Goal: Obtain resource: Download file/media

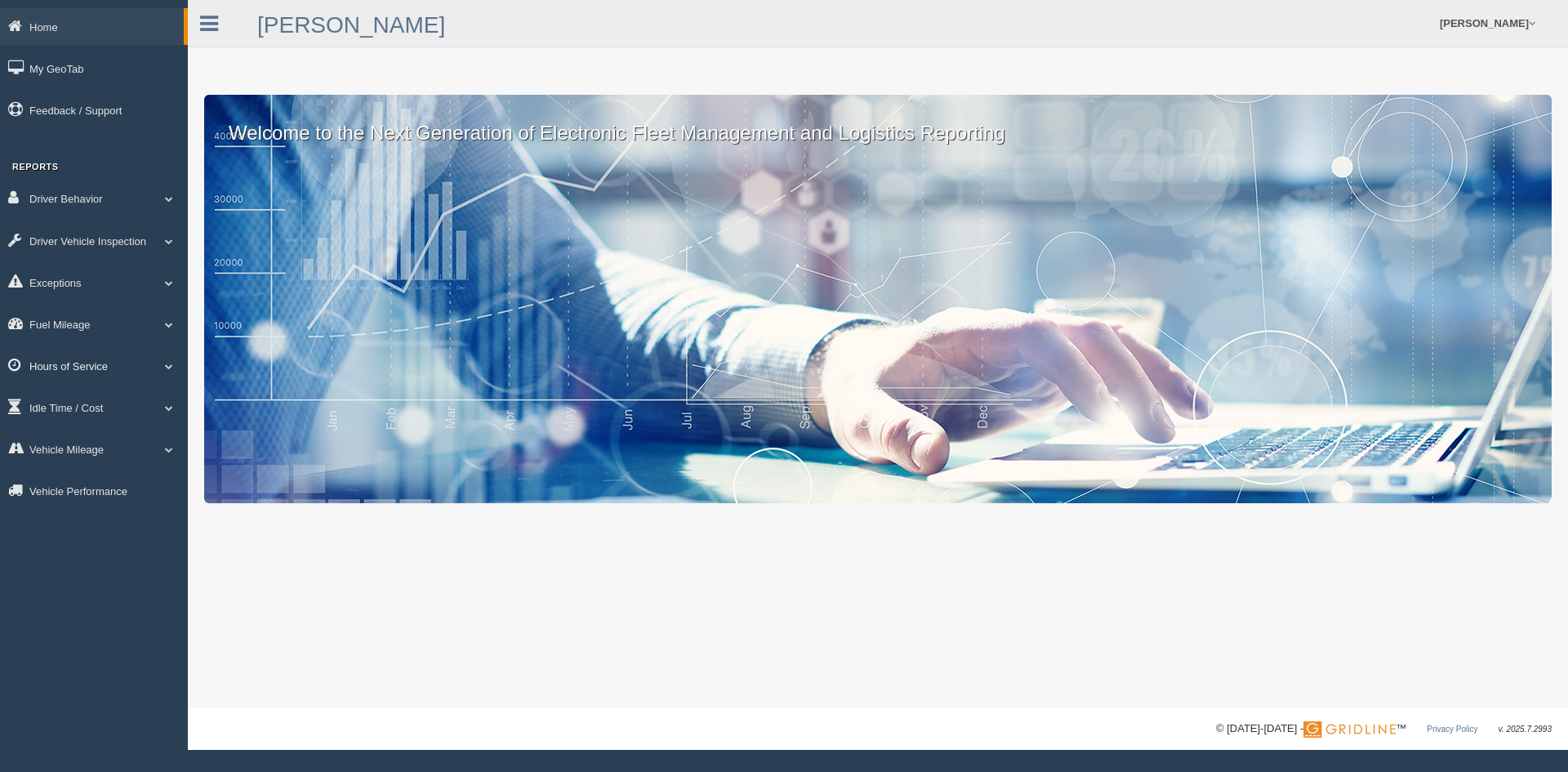
click at [71, 363] on link "Hours of Service" at bounding box center [94, 366] width 188 height 36
click at [101, 397] on link "HOS Violations" at bounding box center [107, 404] width 155 height 30
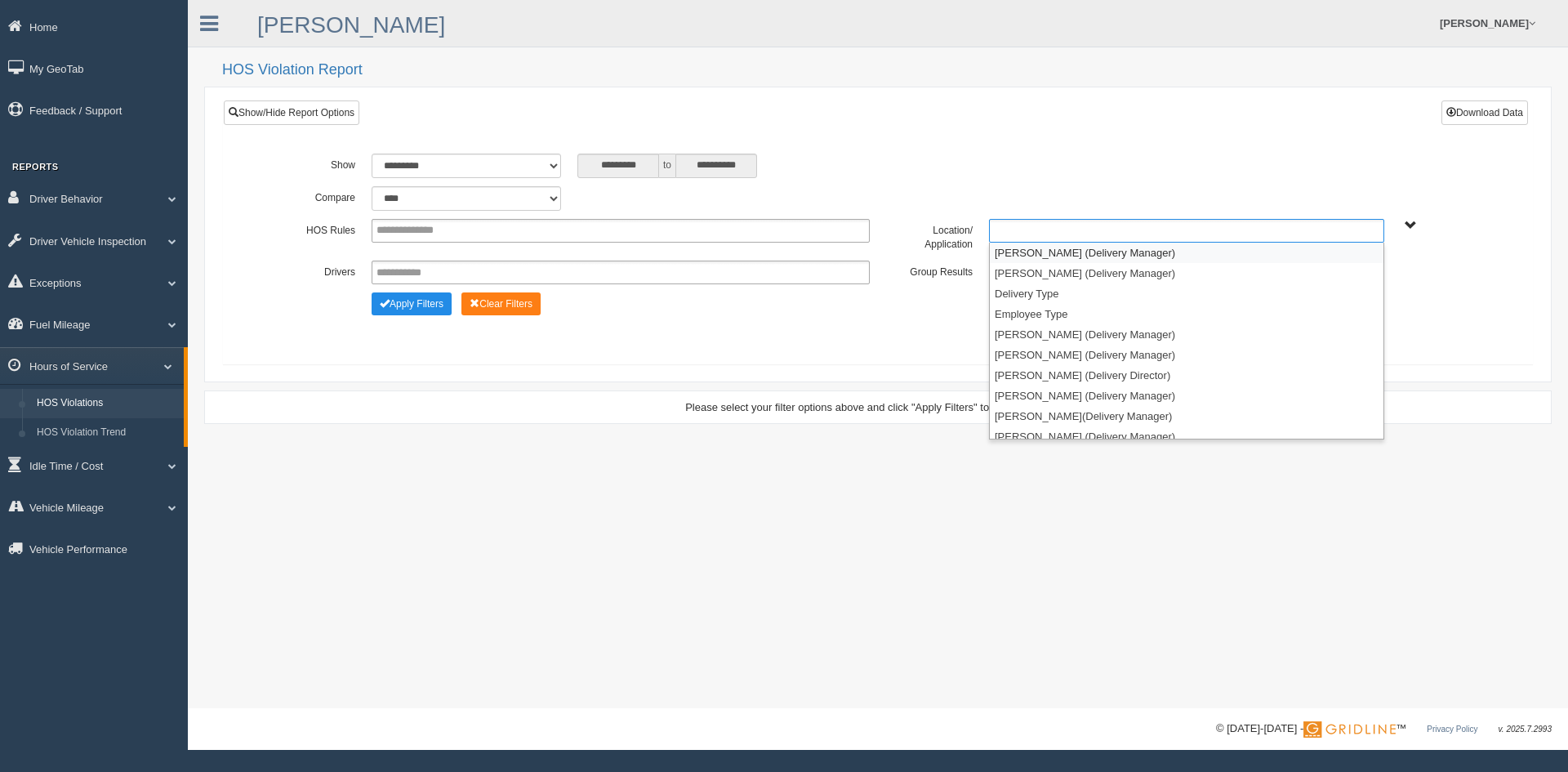
click at [1114, 238] on ul at bounding box center [1186, 230] width 395 height 23
click at [1084, 252] on li "[PERSON_NAME] (Delivery Manager)" at bounding box center [1186, 253] width 393 height 21
click at [1085, 254] on li "[PERSON_NAME] (Delivery Manager)" at bounding box center [1186, 253] width 393 height 21
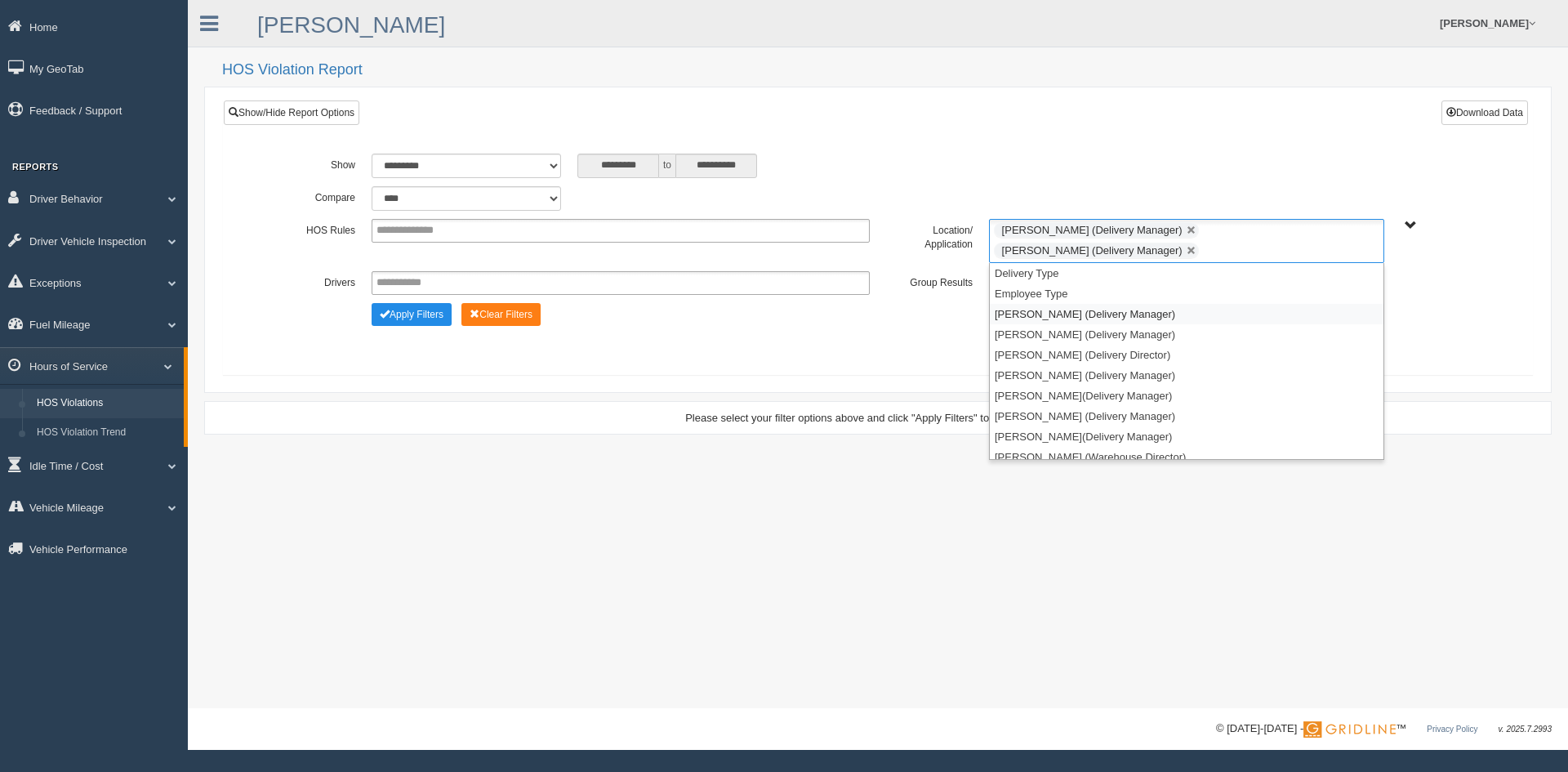
click at [1064, 314] on li "[PERSON_NAME] (Delivery Manager)" at bounding box center [1186, 314] width 393 height 21
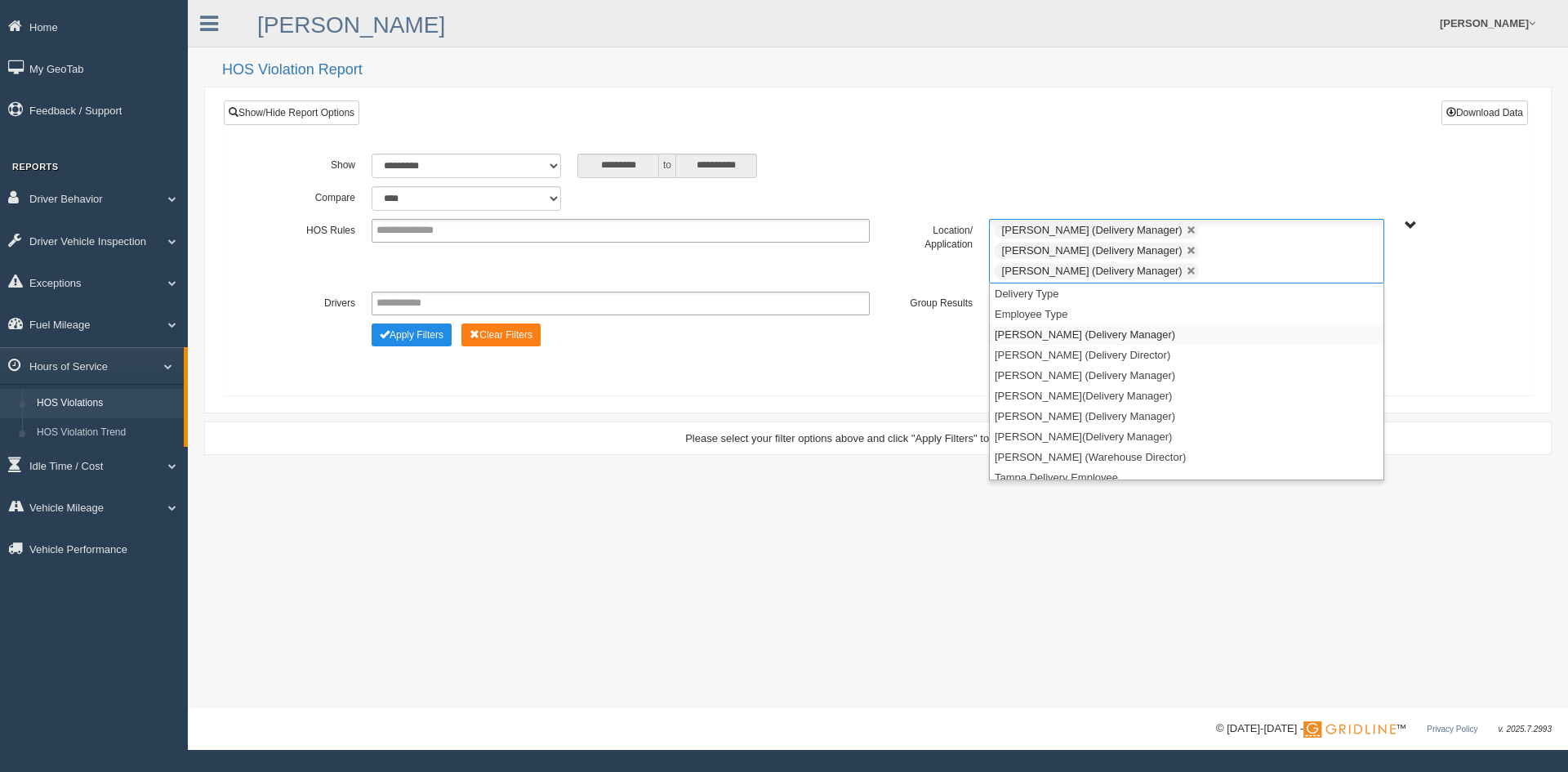
click at [1064, 324] on li "[PERSON_NAME] (Delivery Manager)" at bounding box center [1186, 334] width 393 height 21
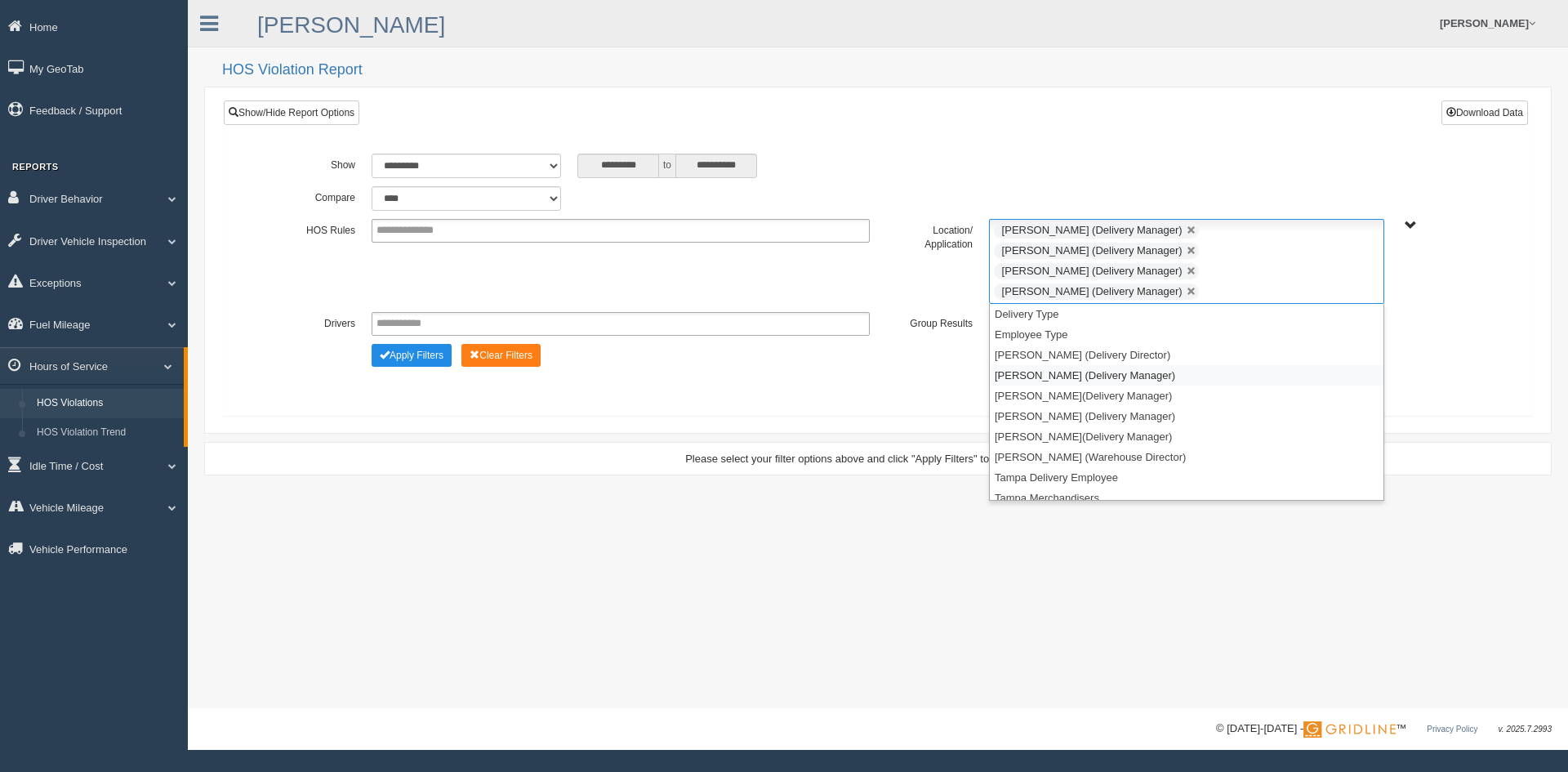
click at [1057, 365] on li "[PERSON_NAME] (Delivery Manager)" at bounding box center [1186, 375] width 393 height 21
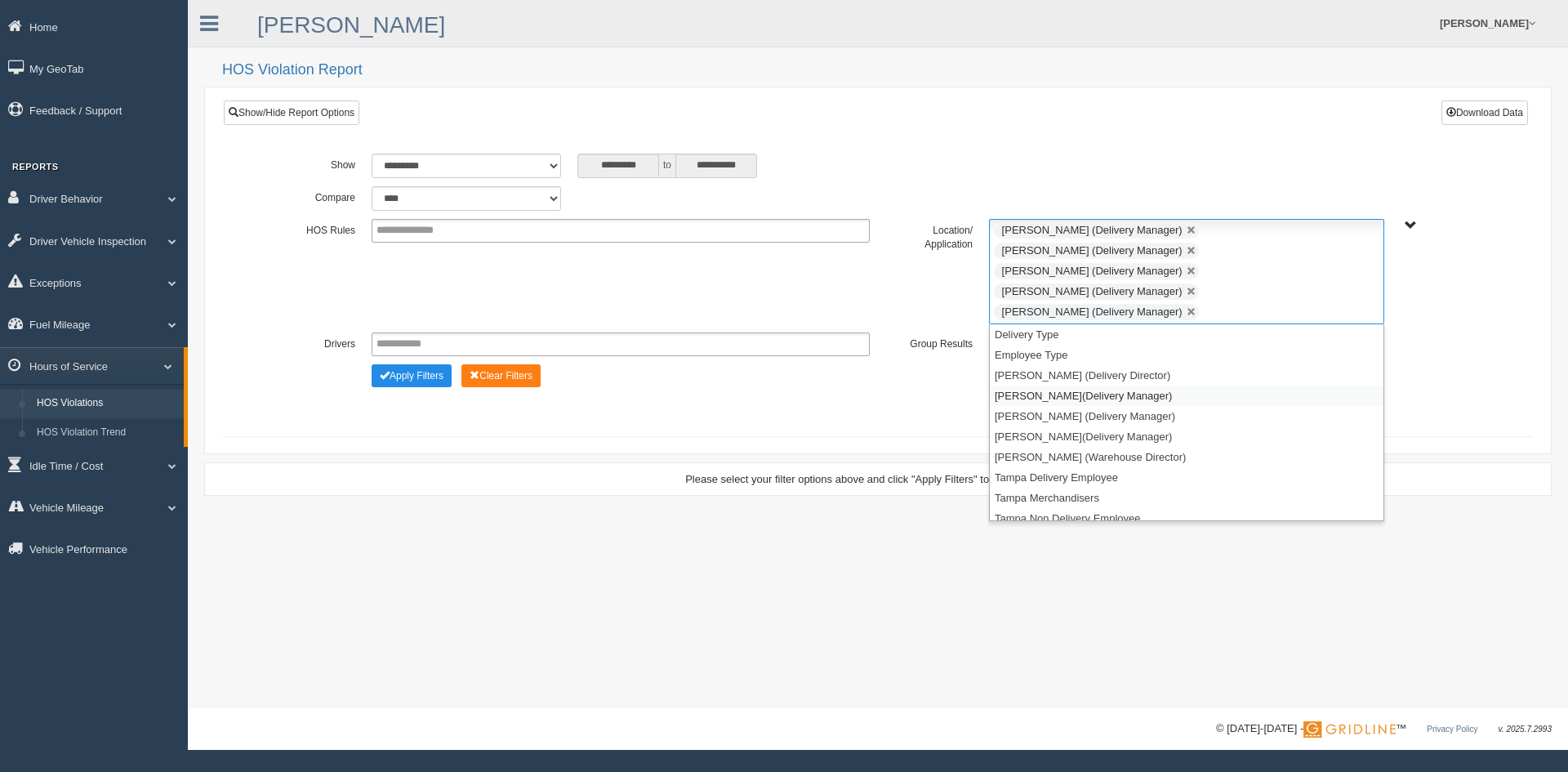
click at [1049, 386] on li "[PERSON_NAME](Delivery Manager)" at bounding box center [1186, 396] width 393 height 21
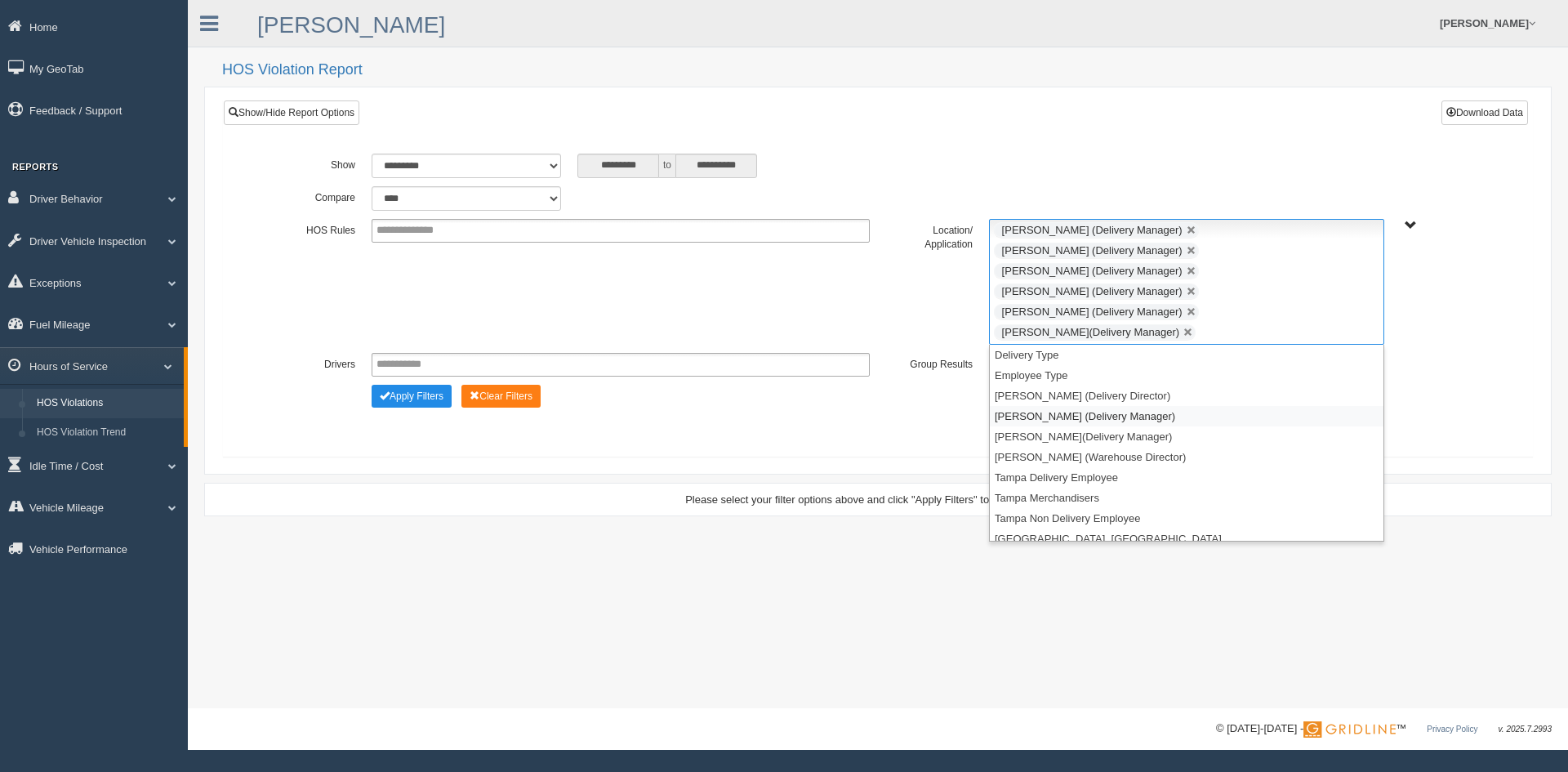
click at [1047, 406] on li "[PERSON_NAME] (Delivery Manager)" at bounding box center [1186, 416] width 393 height 21
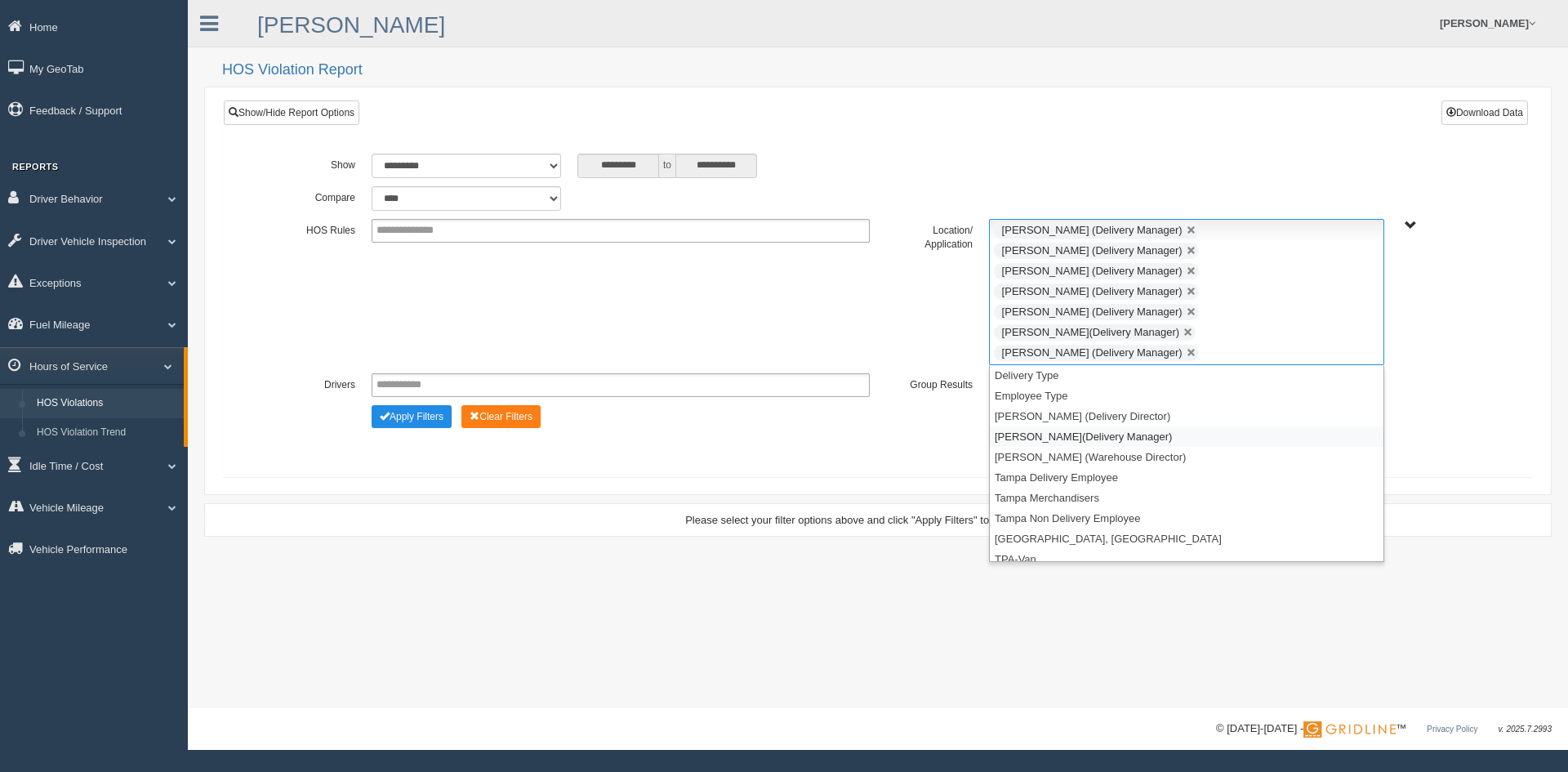
click at [1044, 426] on li "[PERSON_NAME](Delivery Manager)" at bounding box center [1186, 437] width 393 height 21
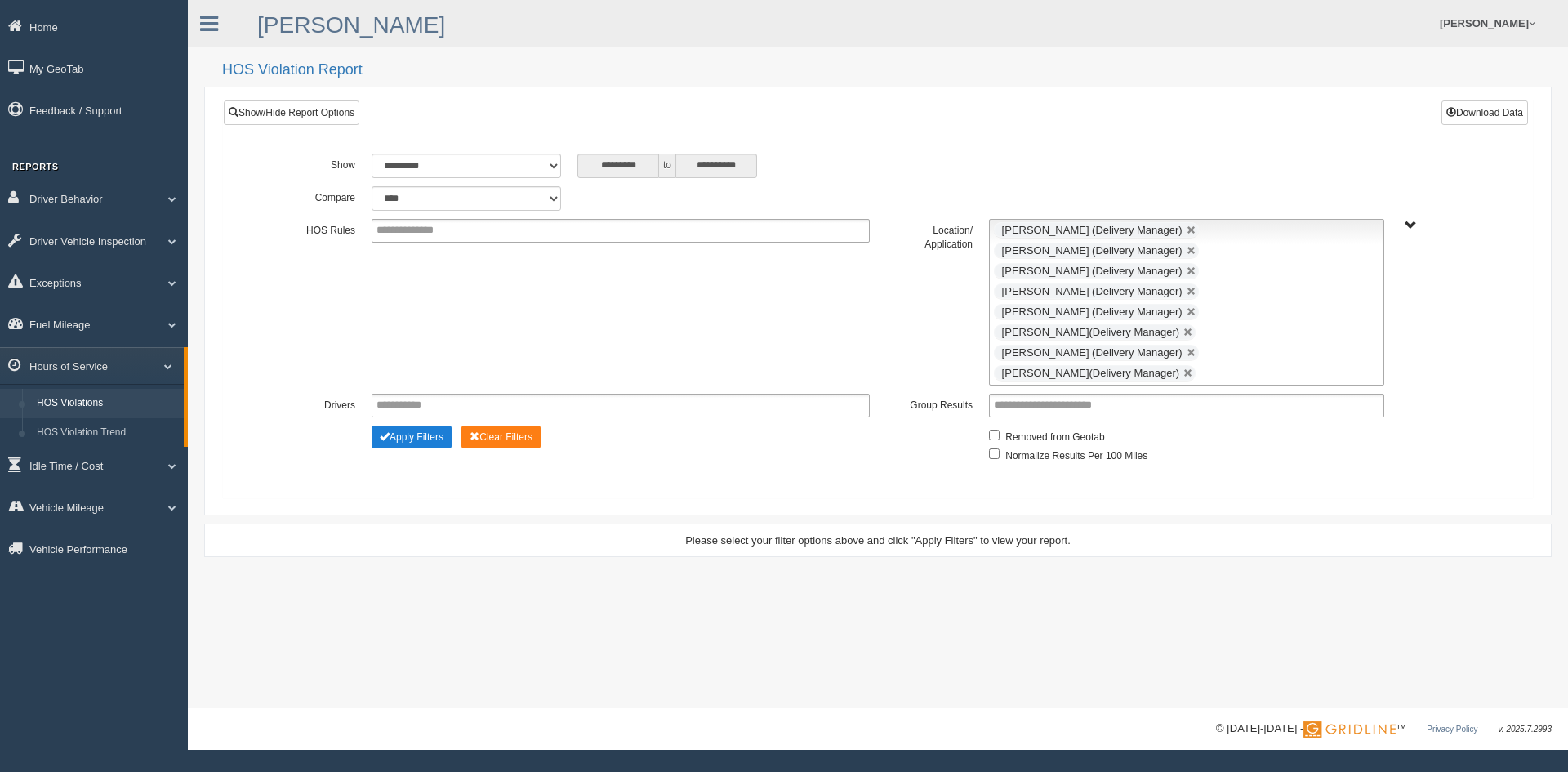
click at [420, 426] on button "Apply Filters" at bounding box center [412, 437] width 80 height 23
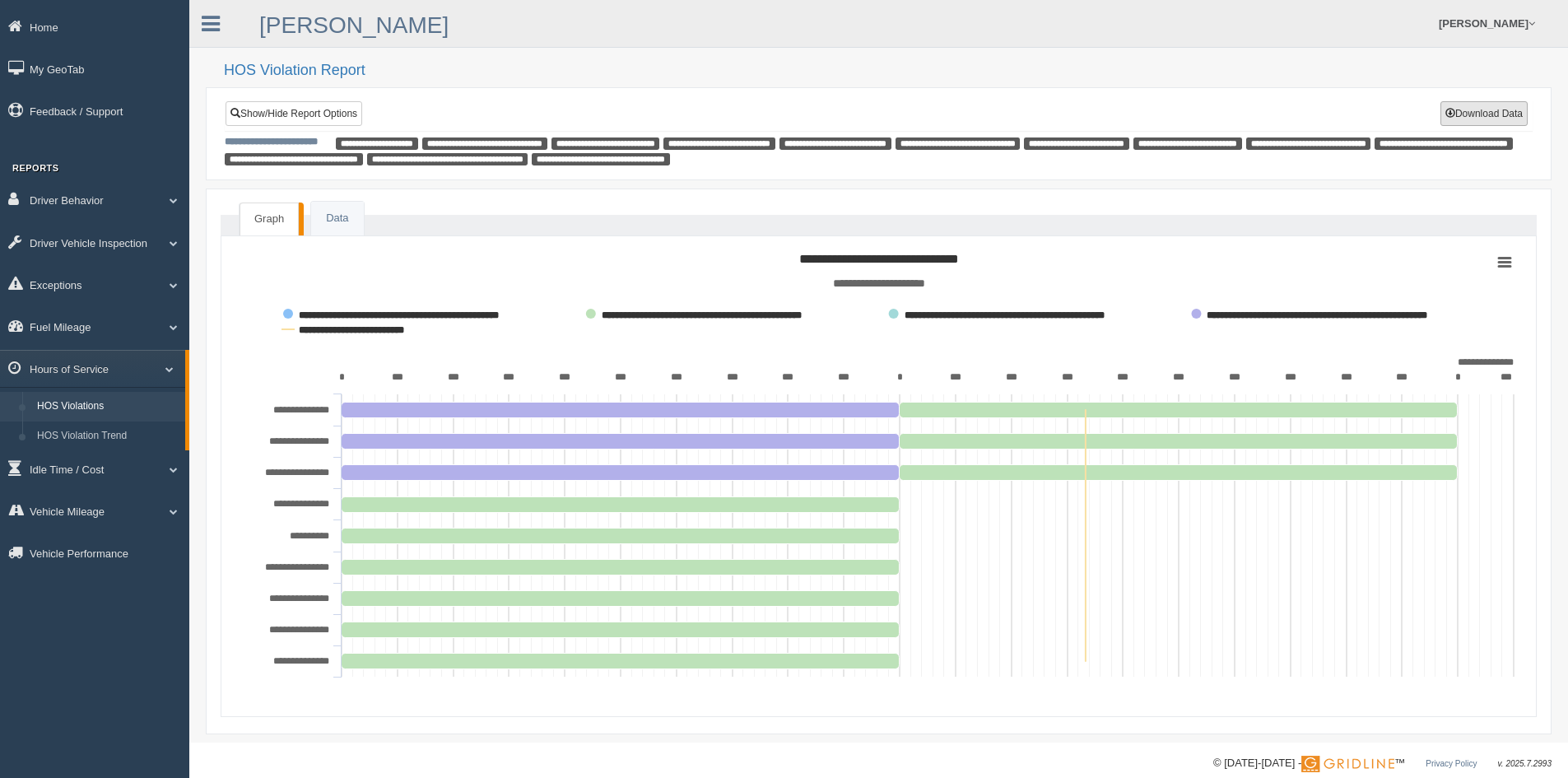
drag, startPoint x: 1500, startPoint y: 113, endPoint x: 1490, endPoint y: 124, distance: 14.9
click at [1498, 113] on button "Download Data" at bounding box center [1484, 114] width 88 height 25
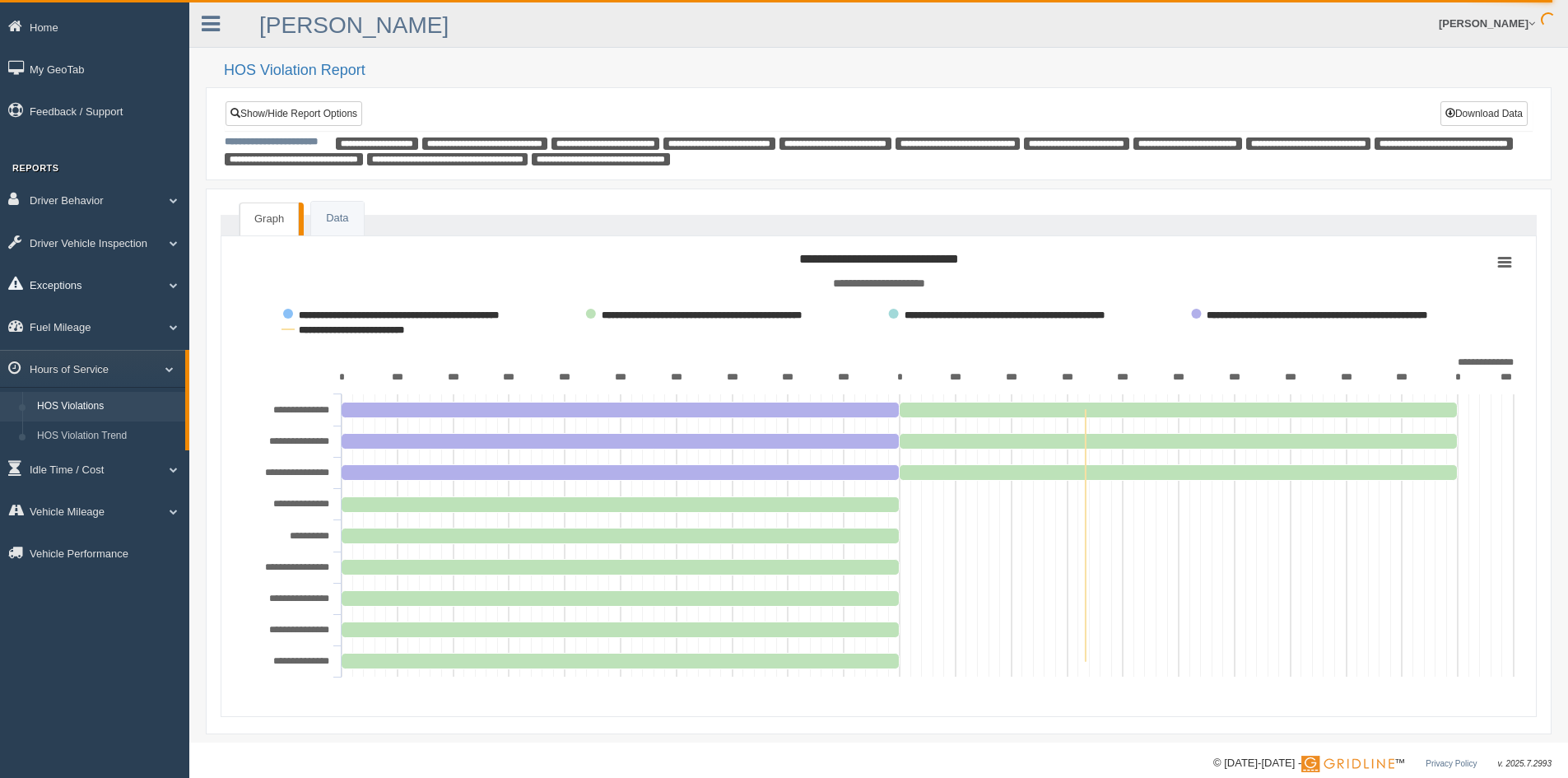
click at [96, 284] on link "Exceptions" at bounding box center [94, 284] width 189 height 37
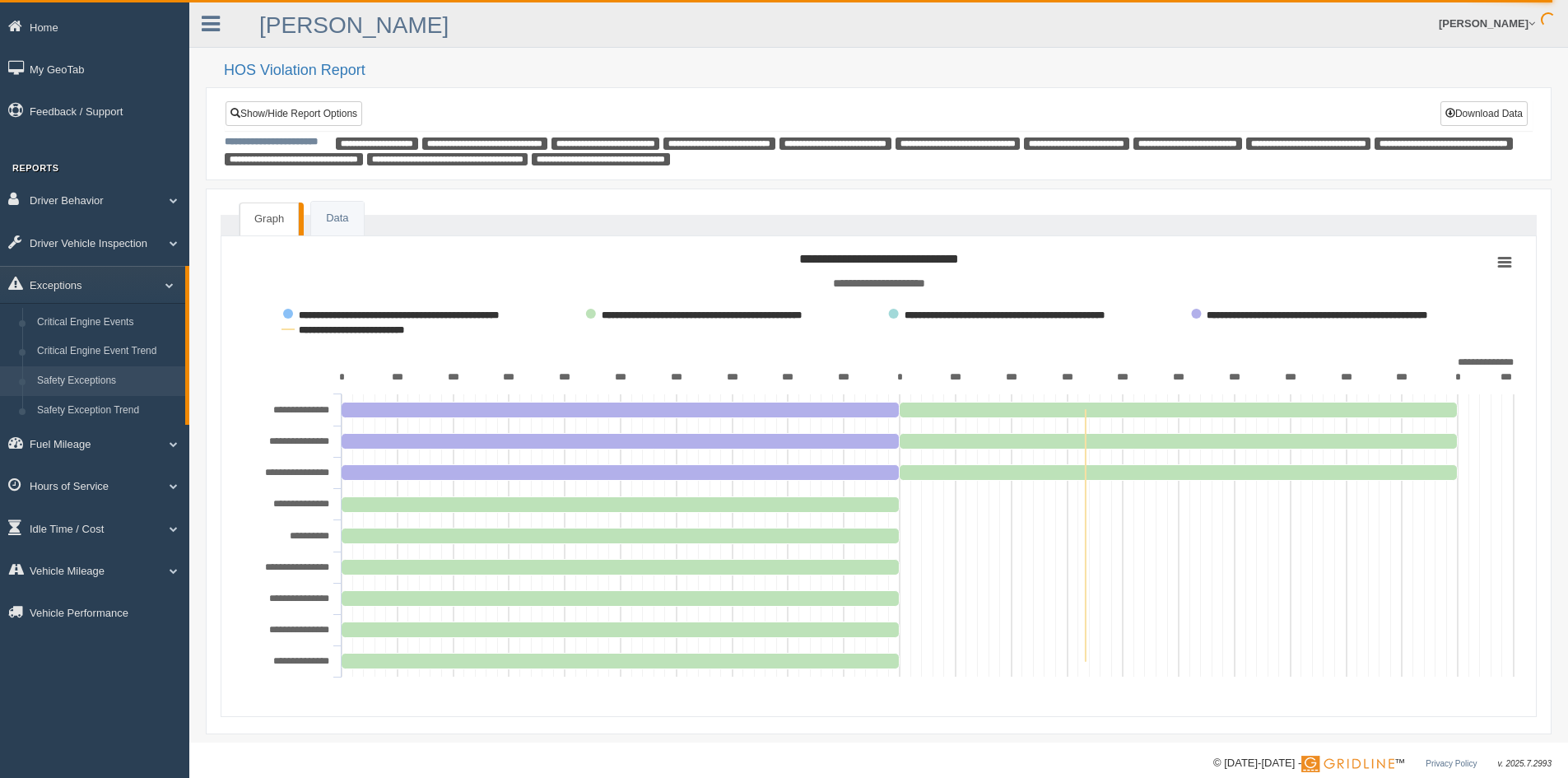
click at [130, 385] on link "Safety Exceptions" at bounding box center [108, 381] width 156 height 30
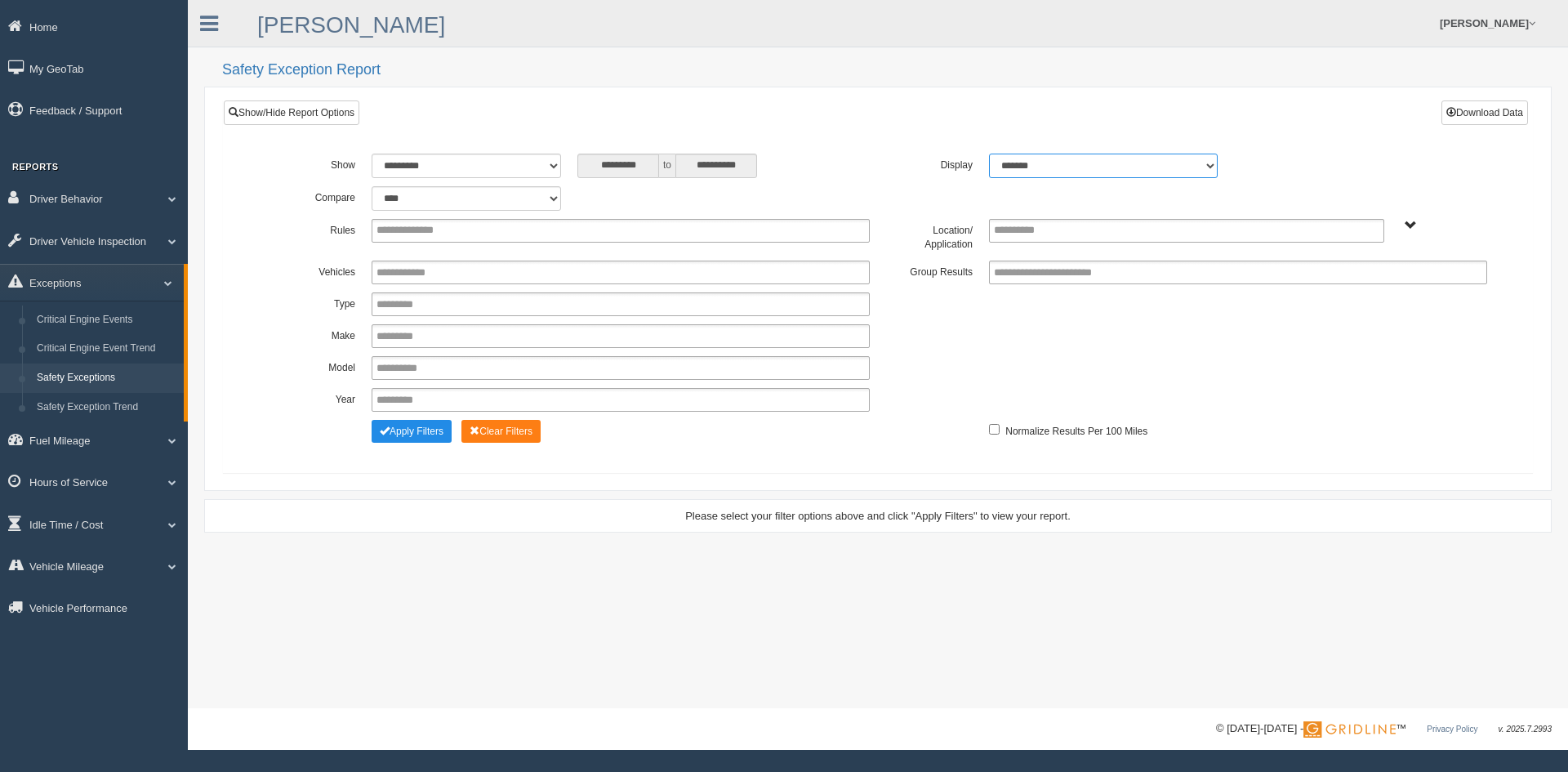
click at [1211, 165] on select "******* ******" at bounding box center [1103, 166] width 228 height 24
select select "**"
click at [989, 154] on select "******* ******" at bounding box center [1103, 166] width 228 height 24
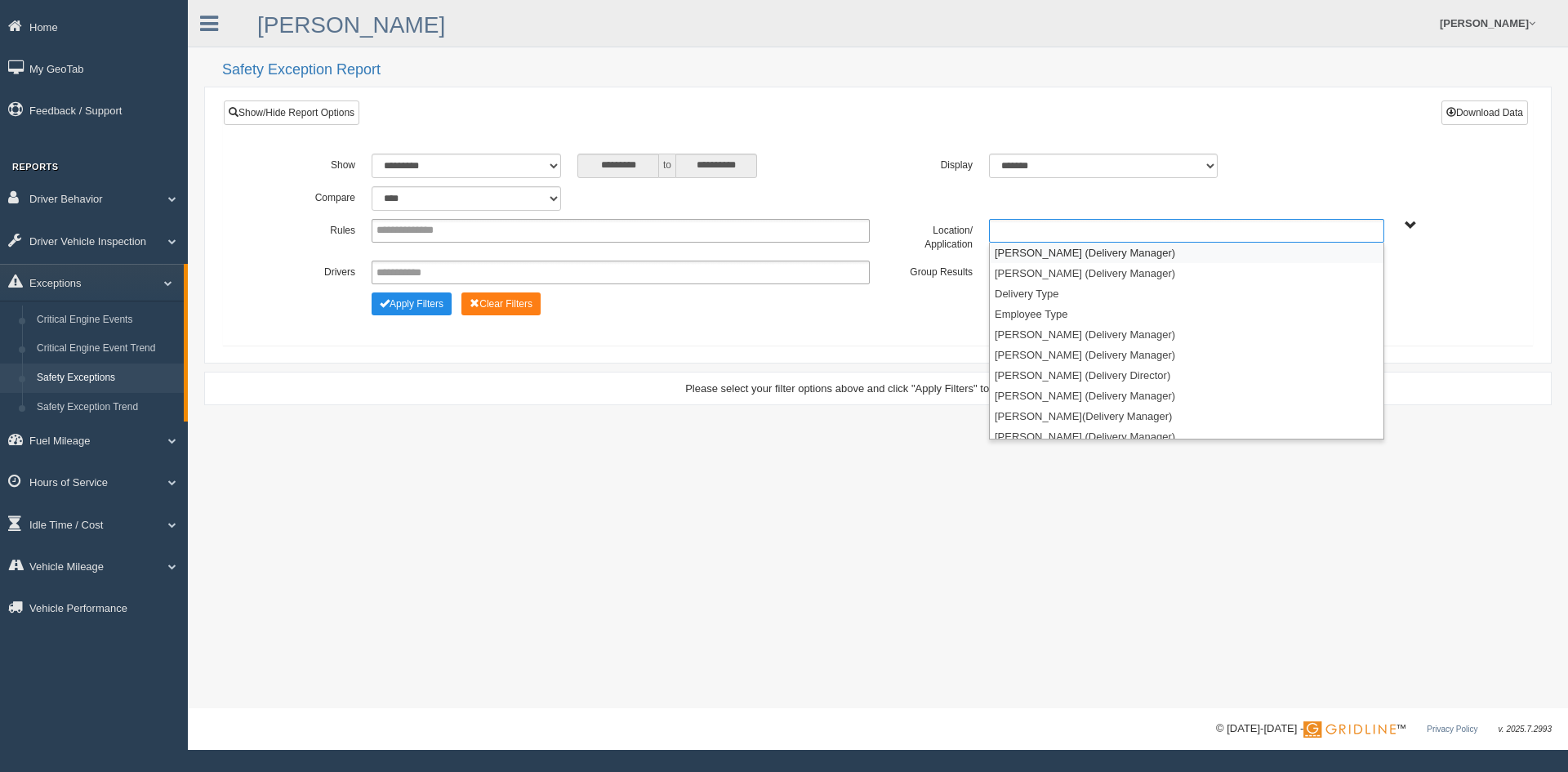
click at [1268, 225] on ul at bounding box center [1186, 230] width 395 height 23
click at [1136, 251] on li "[PERSON_NAME] (Delivery Manager)" at bounding box center [1186, 253] width 393 height 21
click at [1122, 256] on li "[PERSON_NAME] (Delivery Manager)" at bounding box center [1186, 253] width 393 height 21
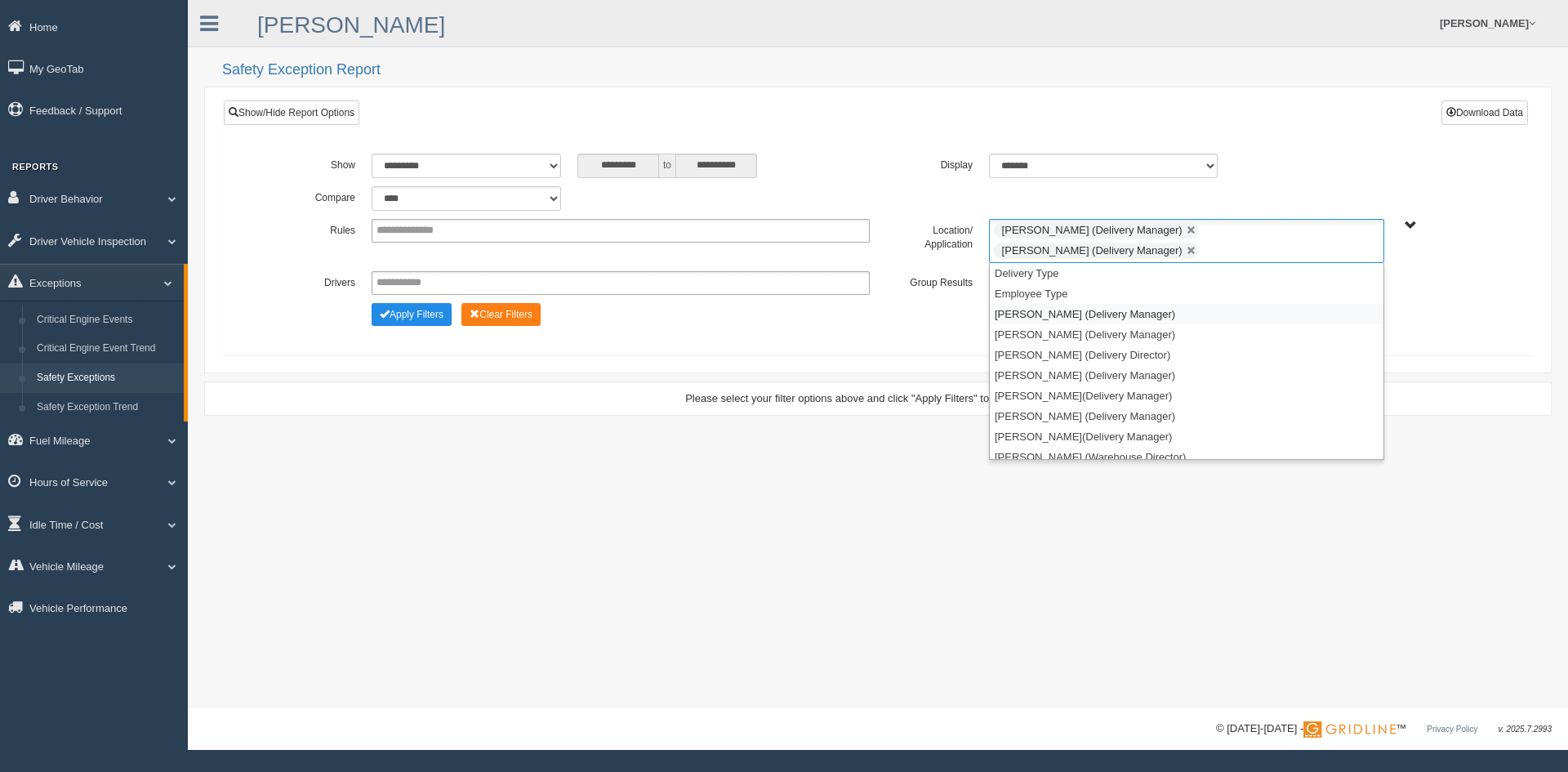
click at [1081, 309] on li "[PERSON_NAME] (Delivery Manager)" at bounding box center [1186, 314] width 393 height 21
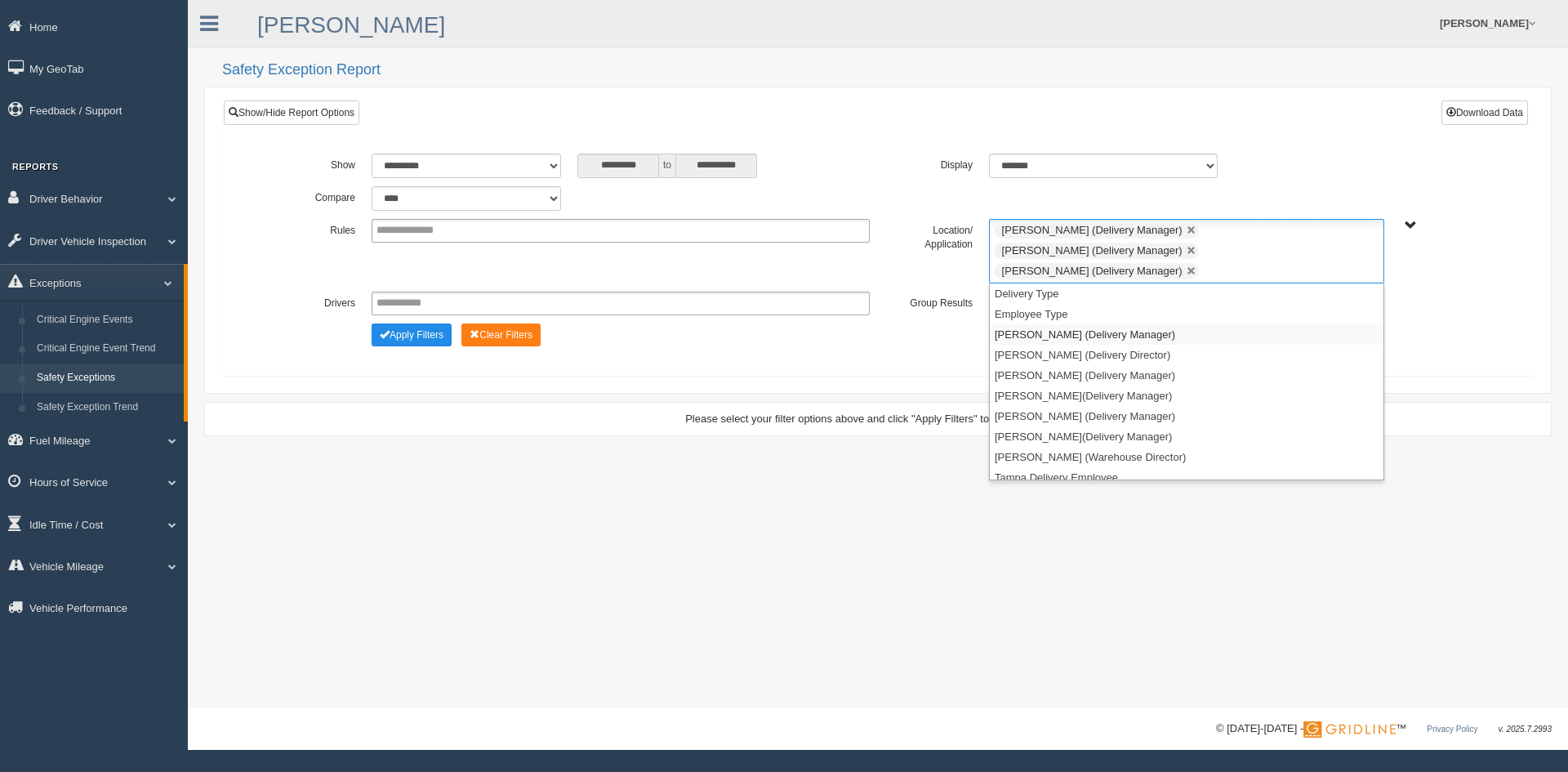
click at [1078, 324] on li "[PERSON_NAME] (Delivery Manager)" at bounding box center [1186, 334] width 393 height 21
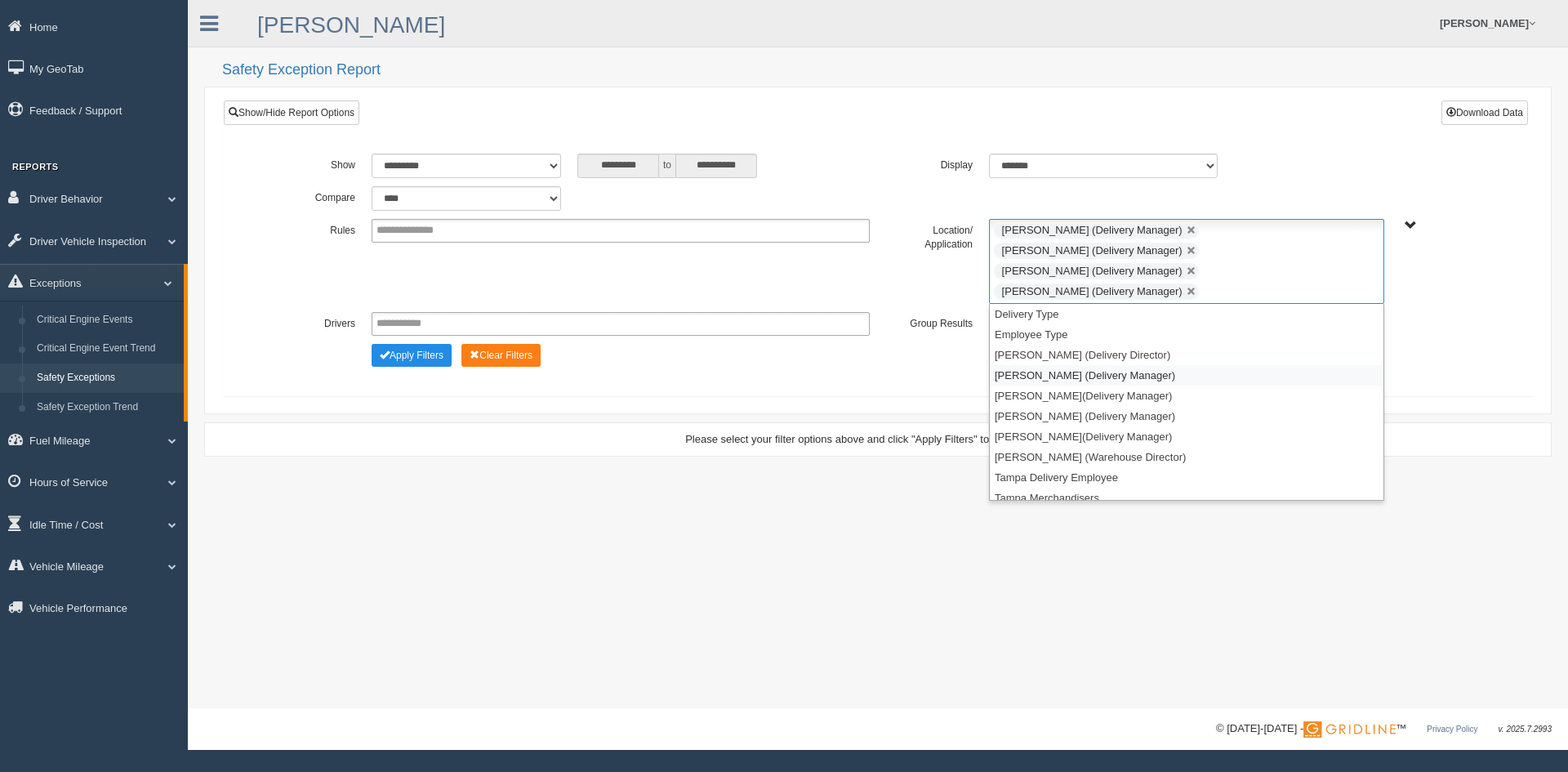
click at [1059, 365] on li "[PERSON_NAME] (Delivery Manager)" at bounding box center [1186, 375] width 393 height 21
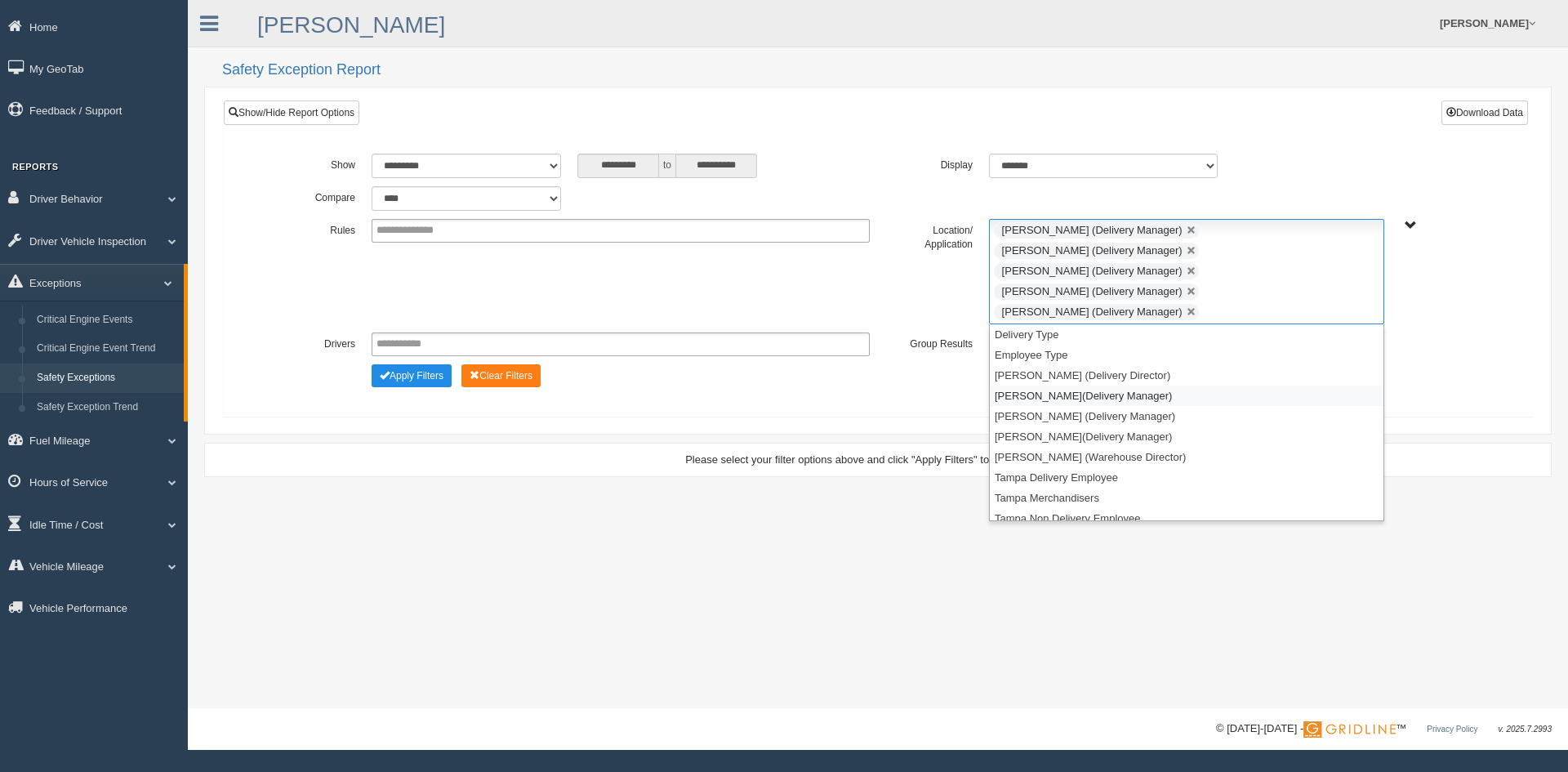
click at [1055, 386] on li "[PERSON_NAME](Delivery Manager)" at bounding box center [1186, 396] width 393 height 21
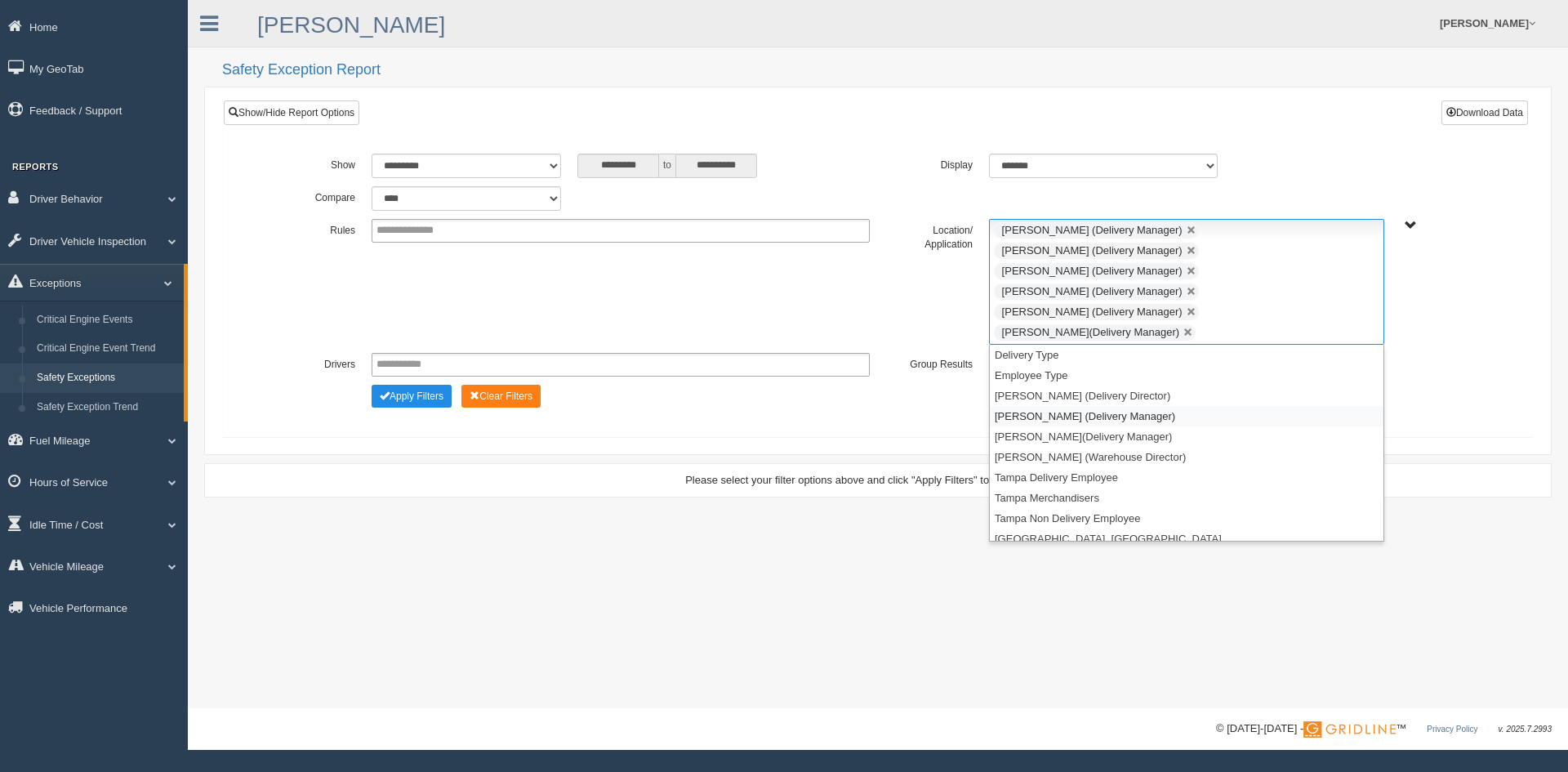
click at [1057, 406] on li "[PERSON_NAME] (Delivery Manager)" at bounding box center [1186, 416] width 393 height 21
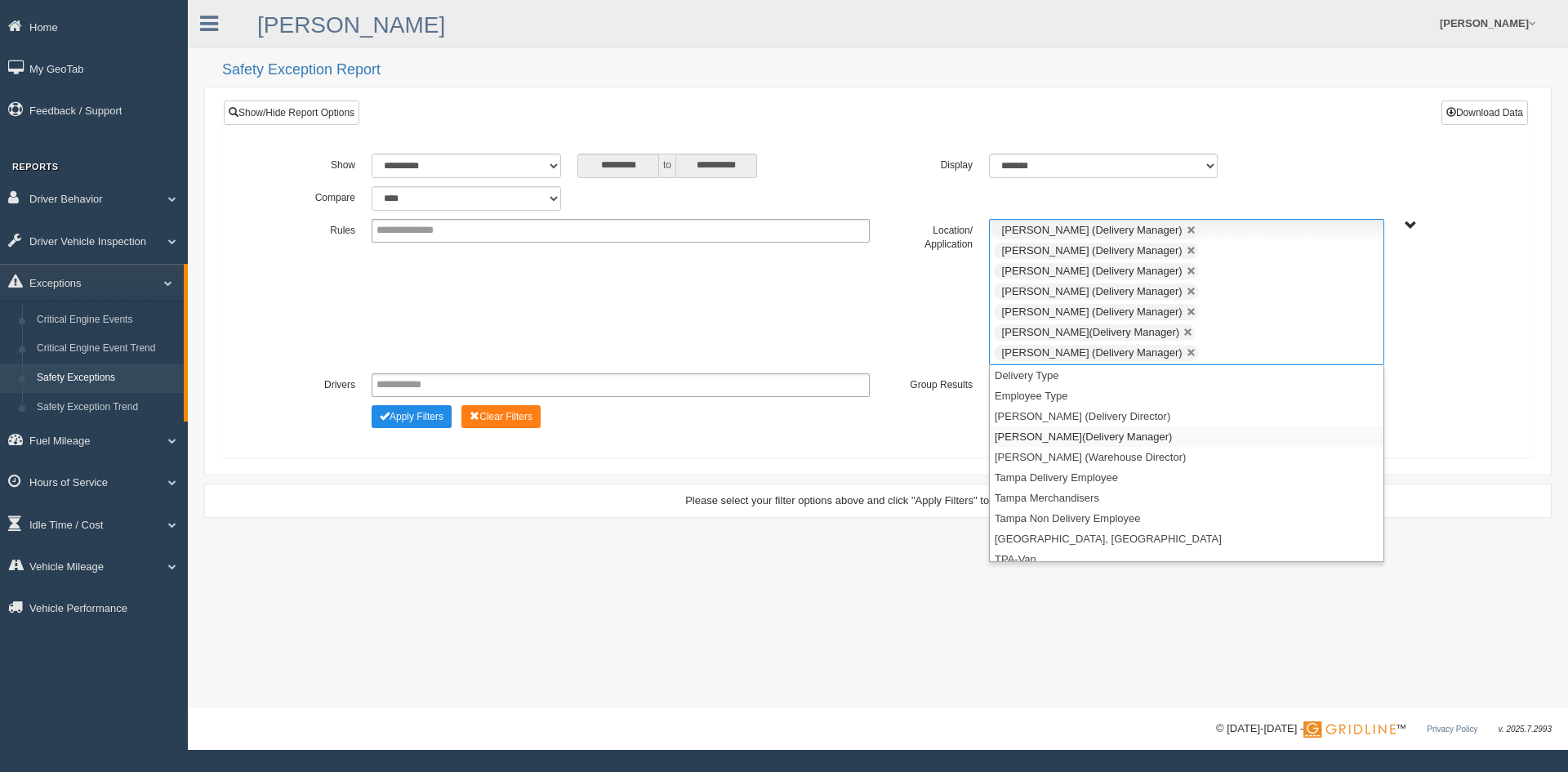
click at [1054, 426] on li "[PERSON_NAME](Delivery Manager)" at bounding box center [1186, 437] width 393 height 21
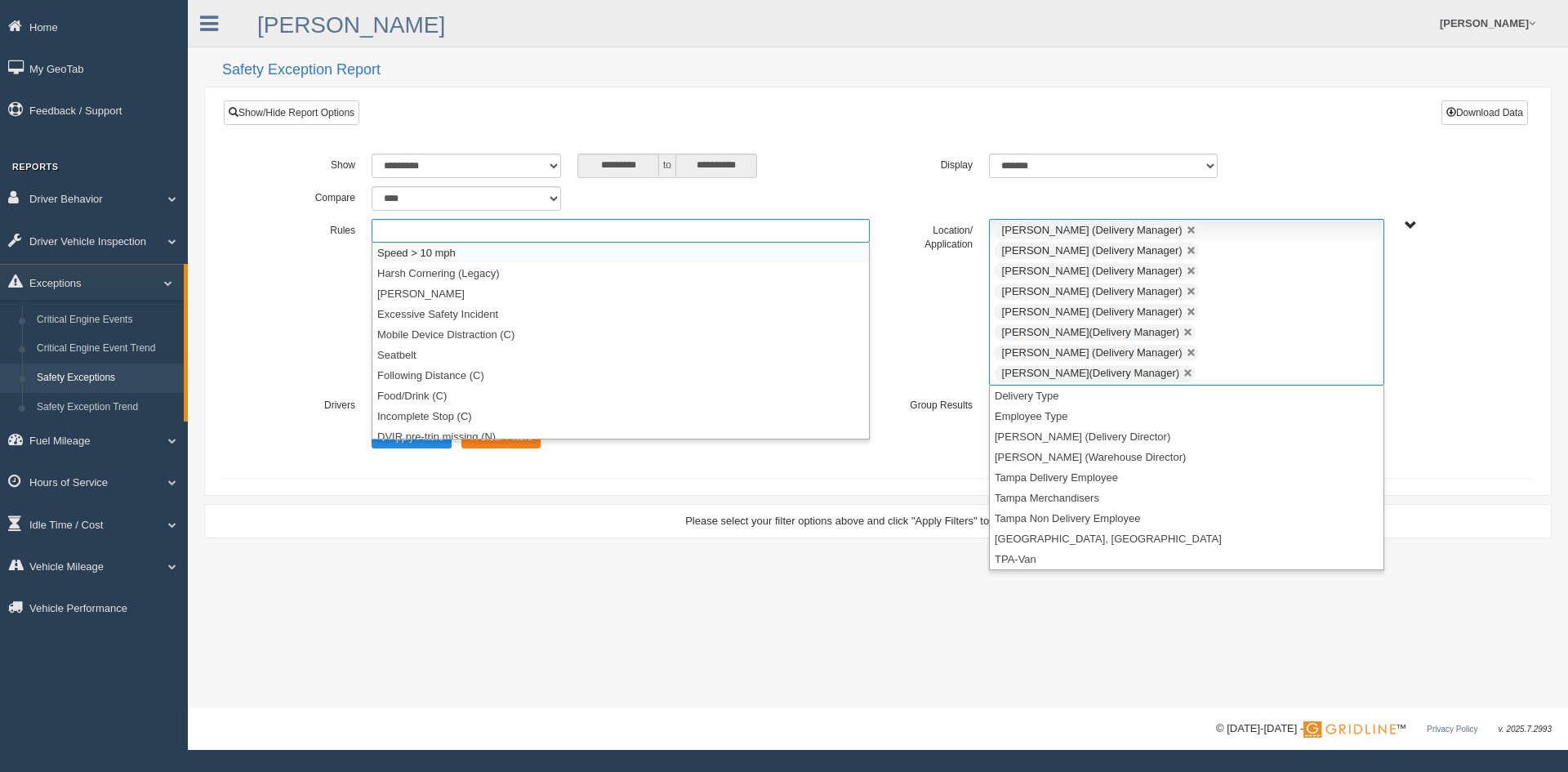
click at [464, 235] on ul at bounding box center [621, 230] width 498 height 23
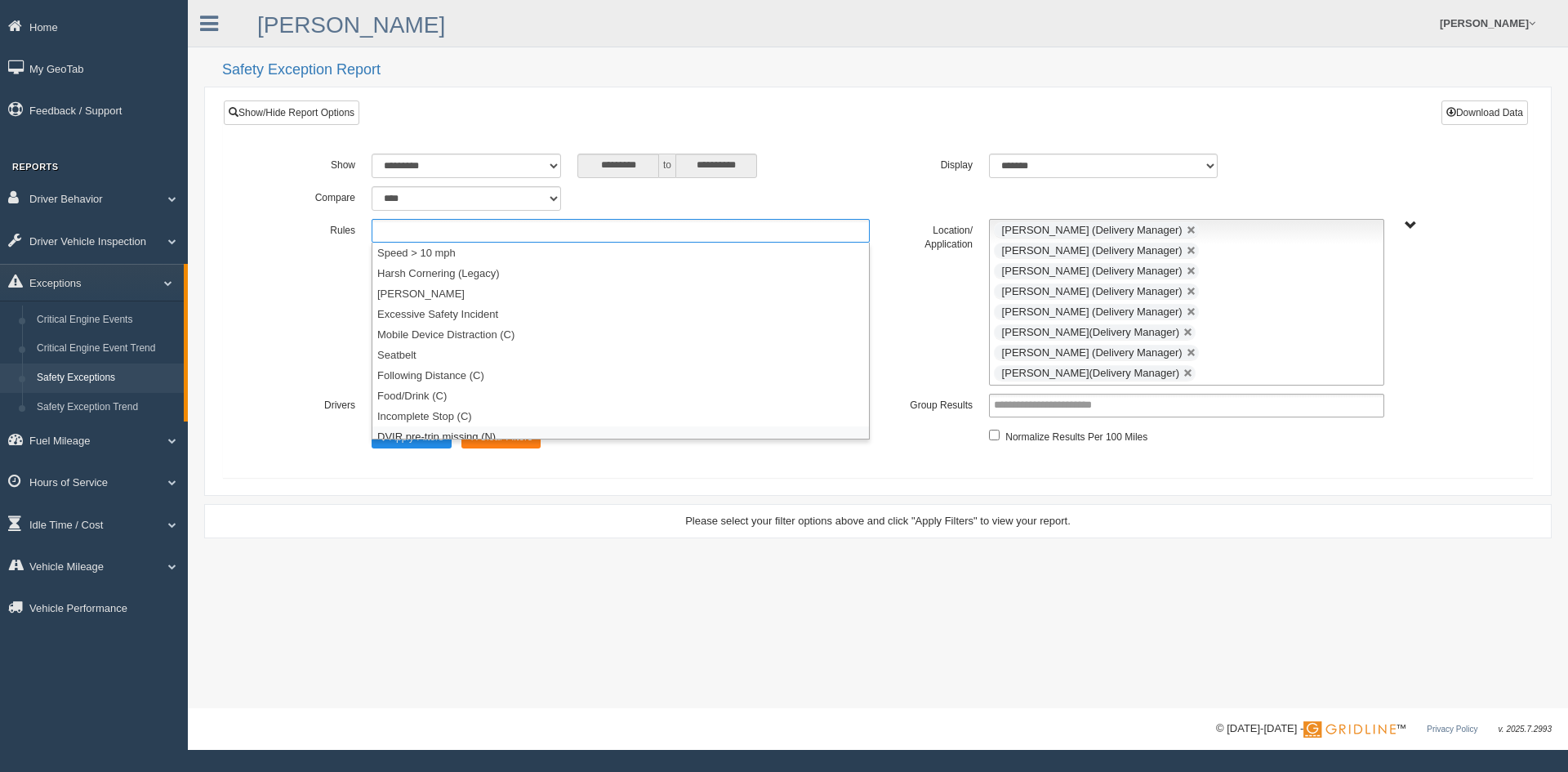
scroll to position [8, 0]
click at [473, 424] on li "DVIR pre-trip missing (N)" at bounding box center [621, 428] width 497 height 21
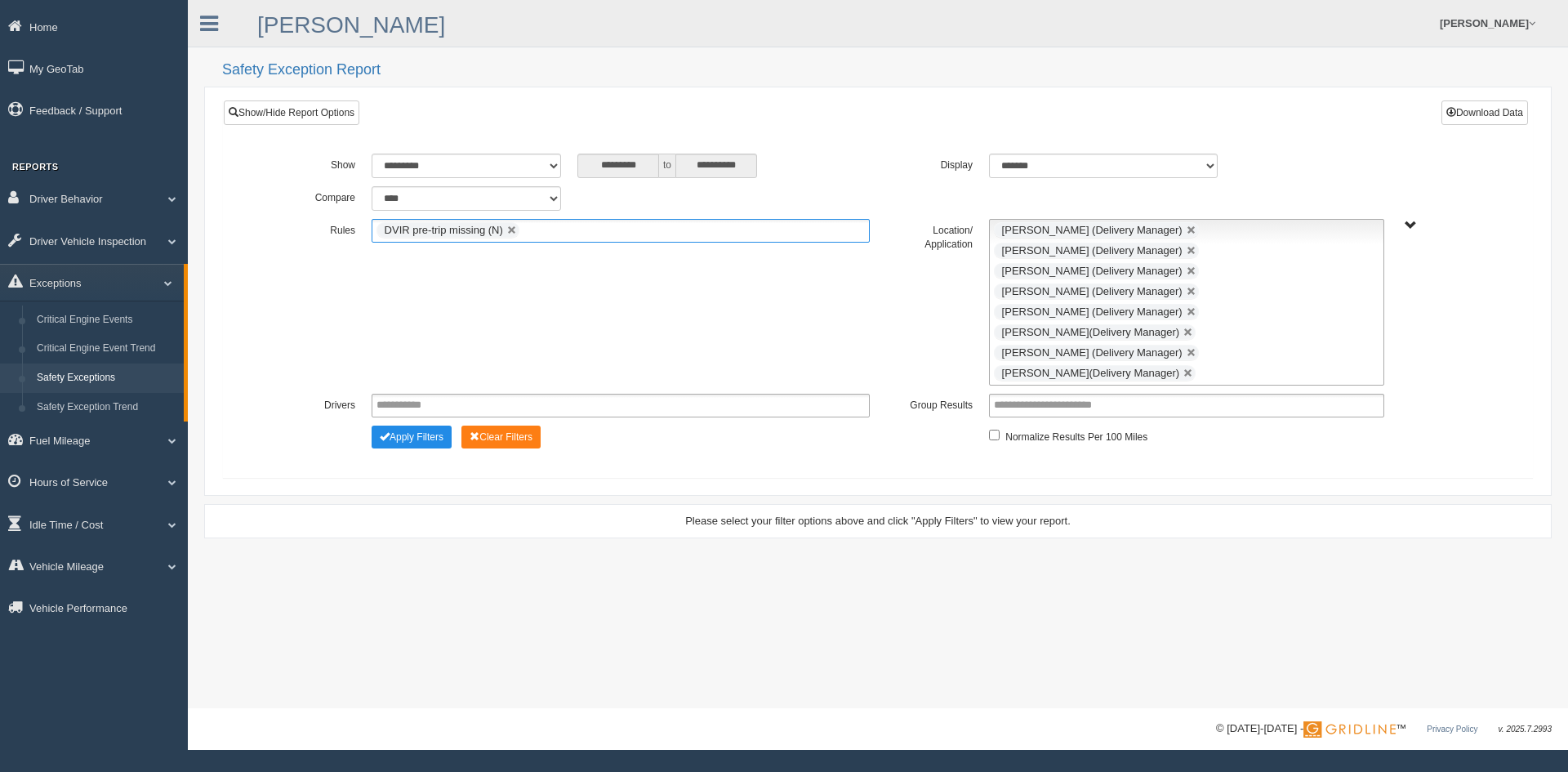
click at [552, 236] on ul "DVIR pre-trip missing (N)" at bounding box center [621, 230] width 498 height 23
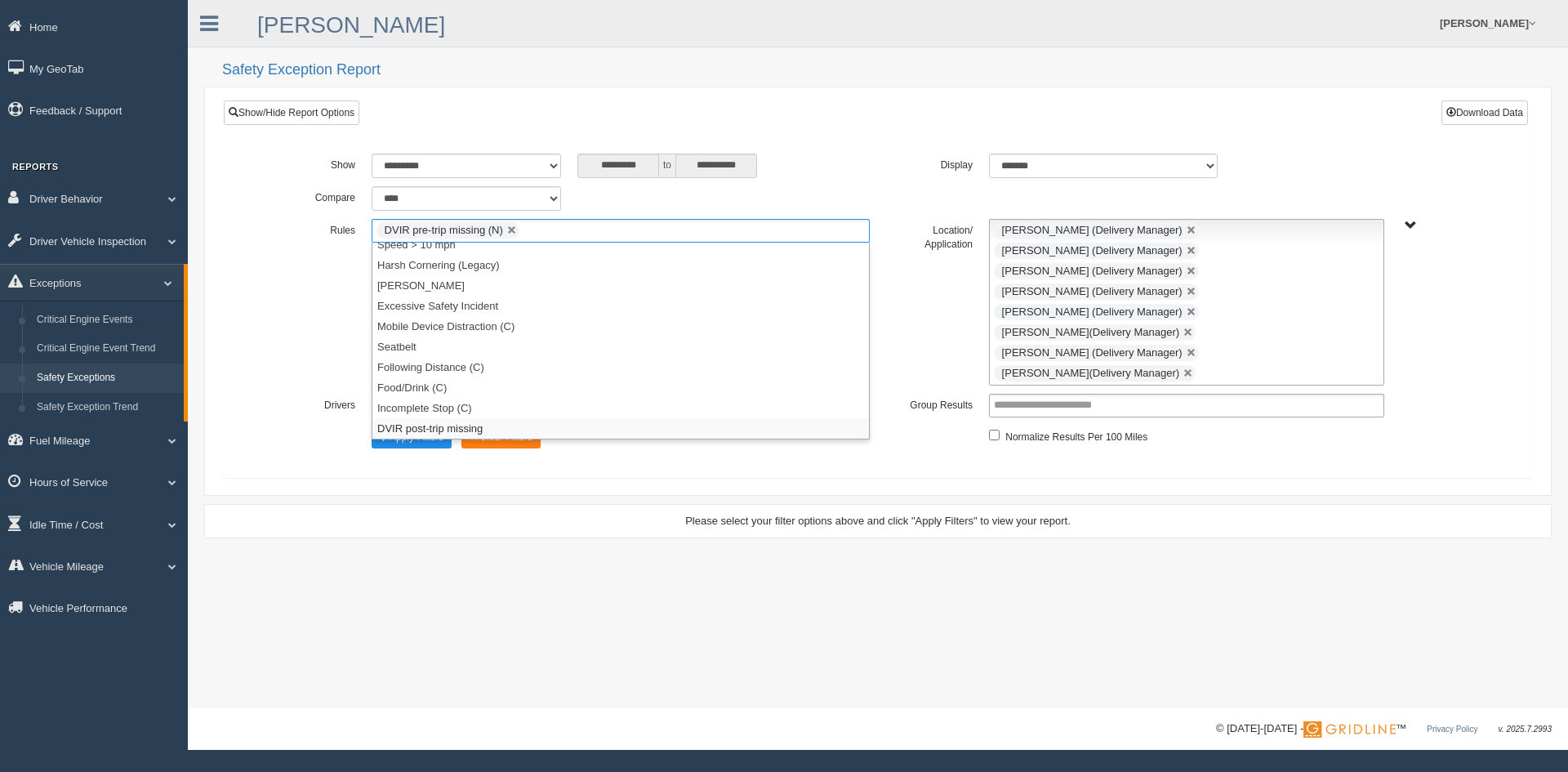
click at [473, 428] on li "DVIR post-trip missing" at bounding box center [621, 428] width 497 height 21
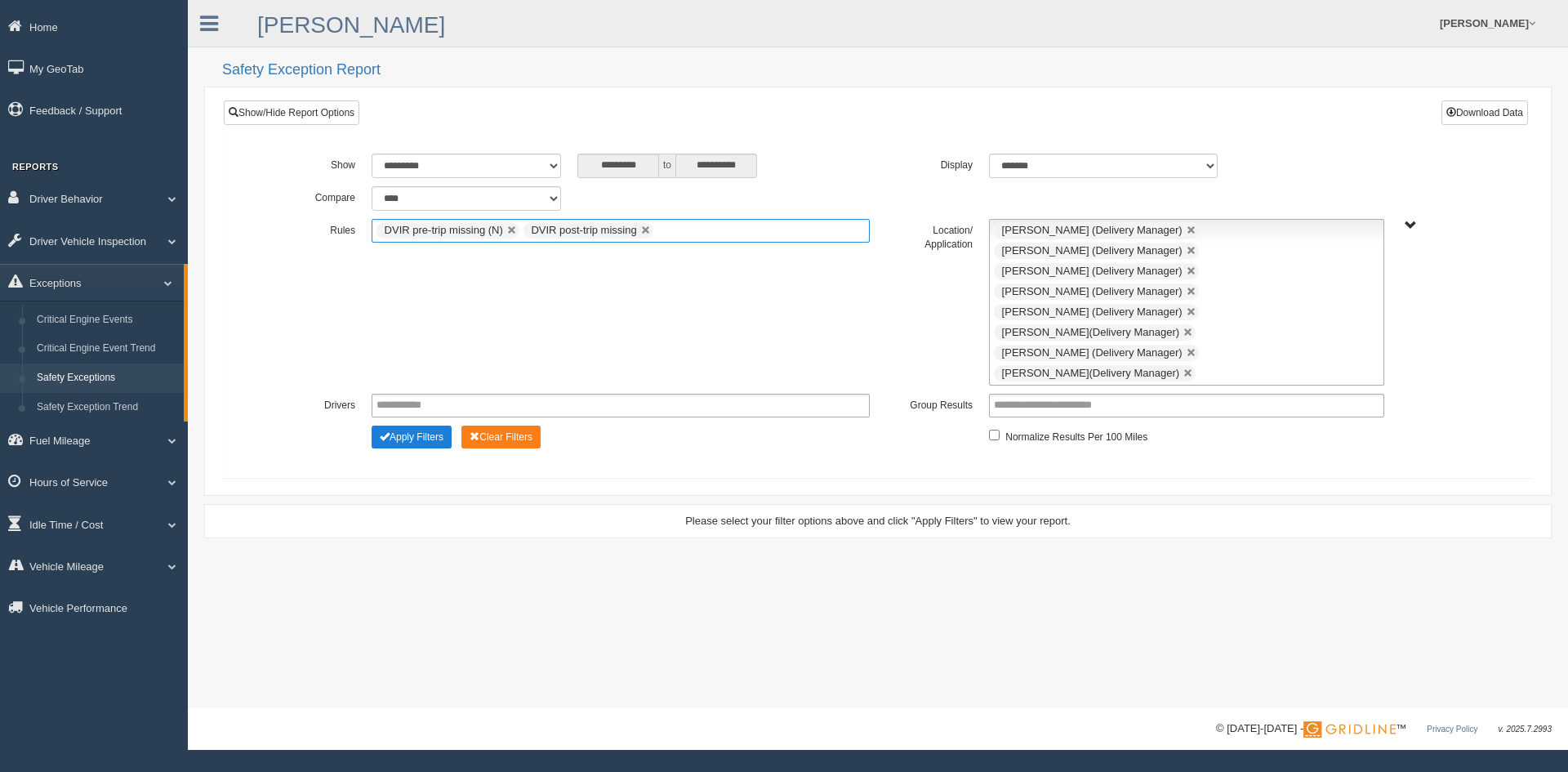
click at [409, 426] on button "Apply Filters" at bounding box center [412, 437] width 80 height 23
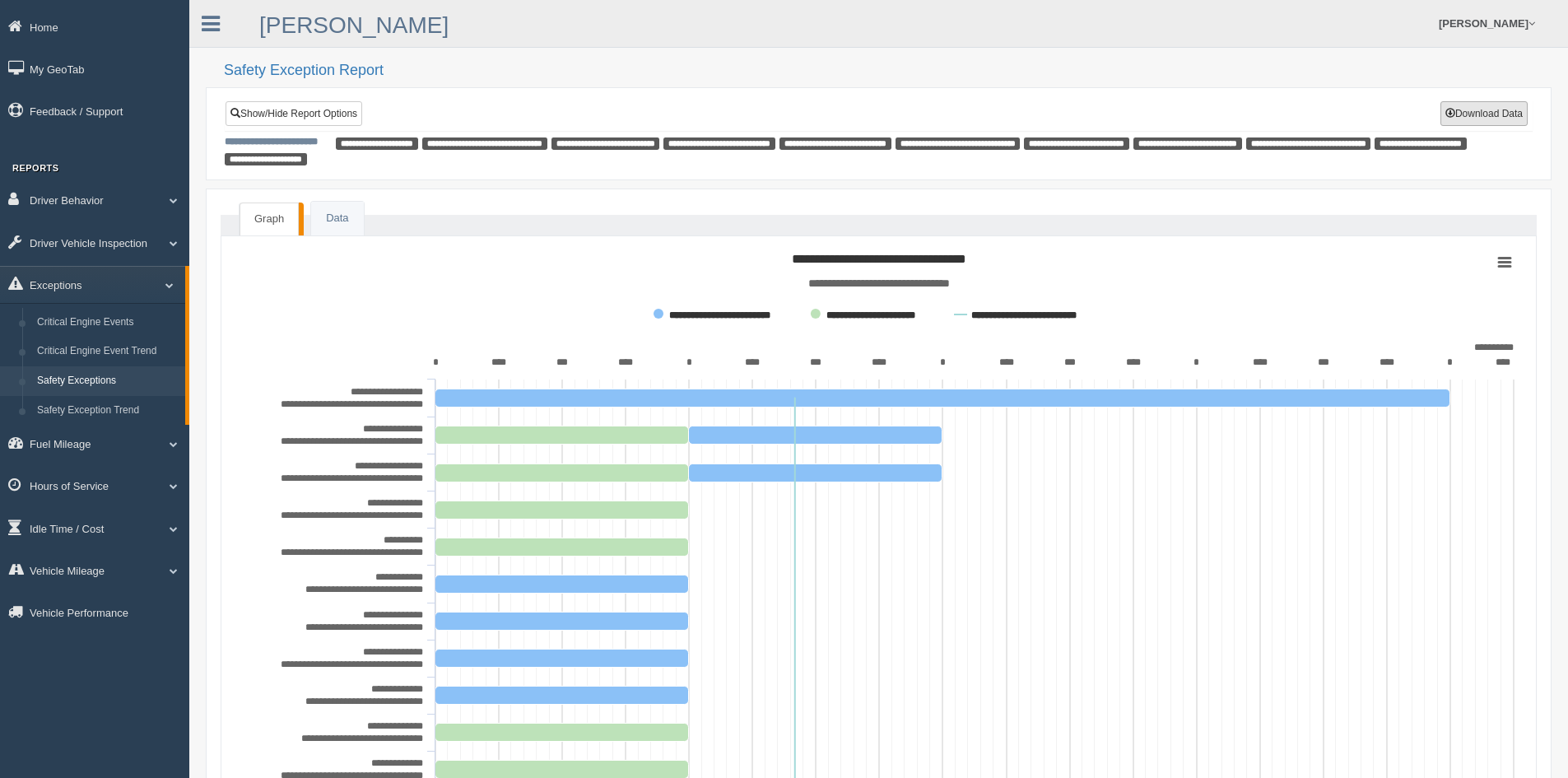
click at [1451, 109] on span at bounding box center [1449, 112] width 10 height 10
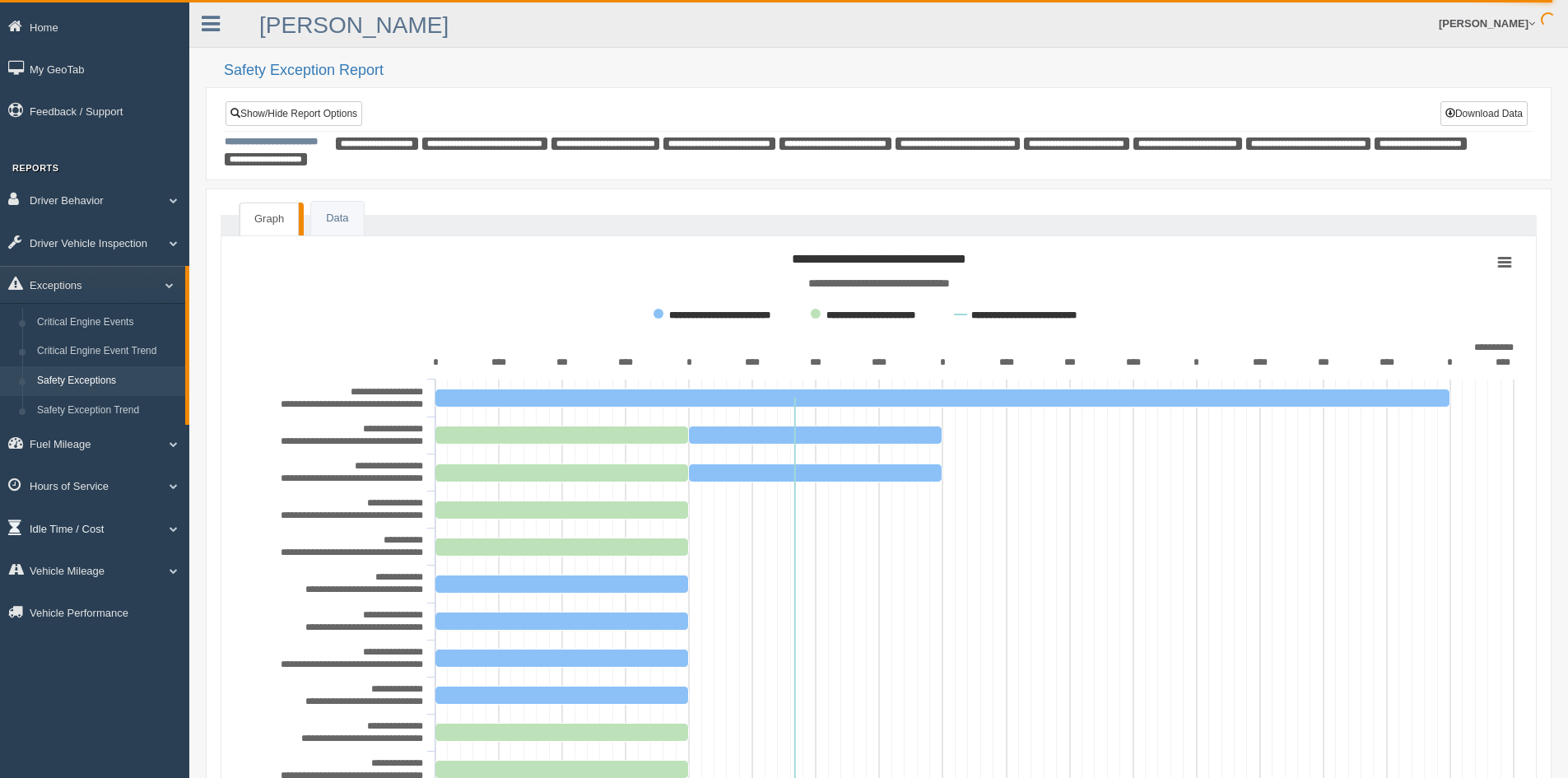
click at [76, 520] on link "Idle Time / Cost" at bounding box center [94, 528] width 189 height 37
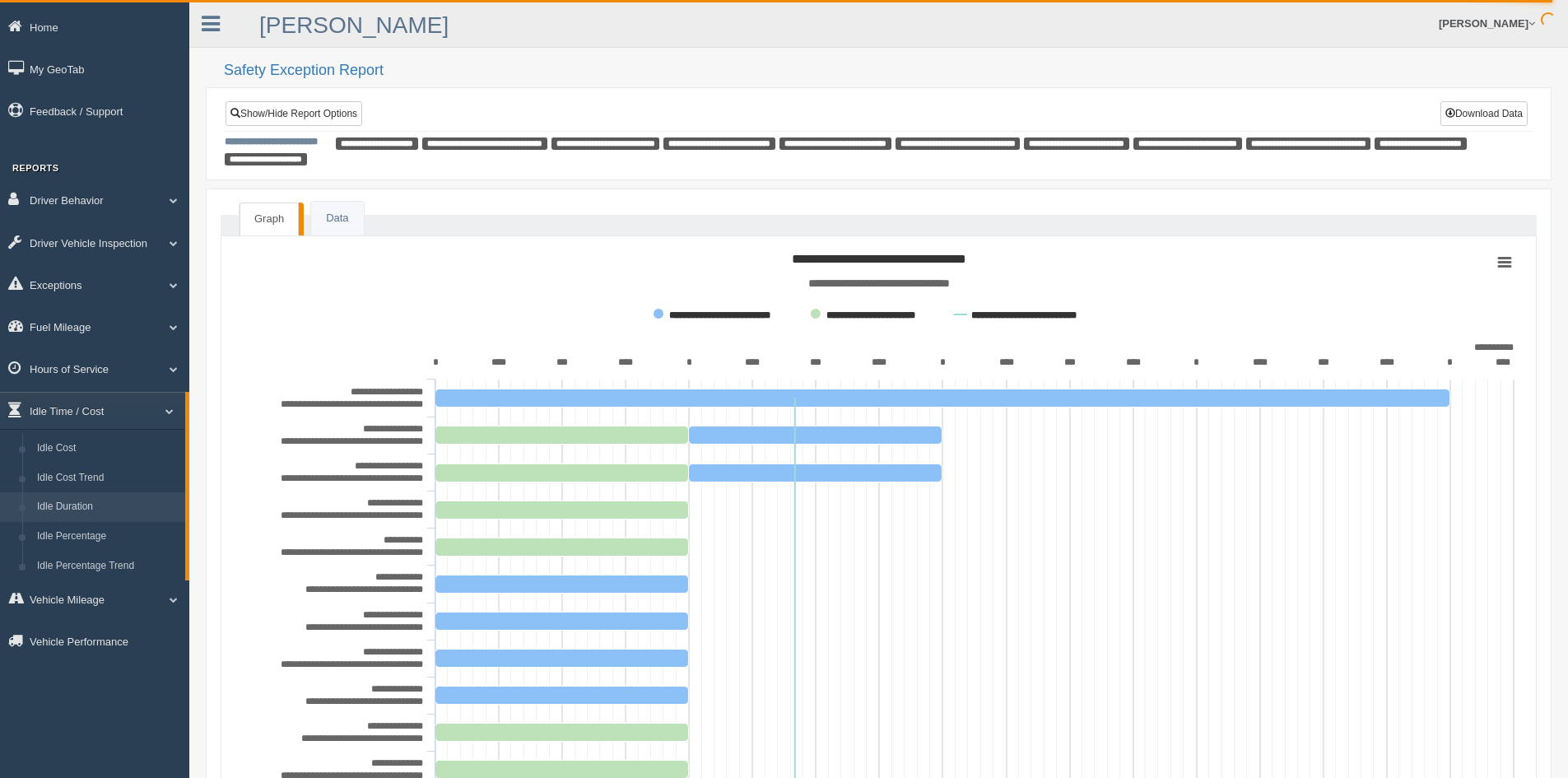
click at [98, 505] on link "Idle Duration" at bounding box center [108, 507] width 156 height 30
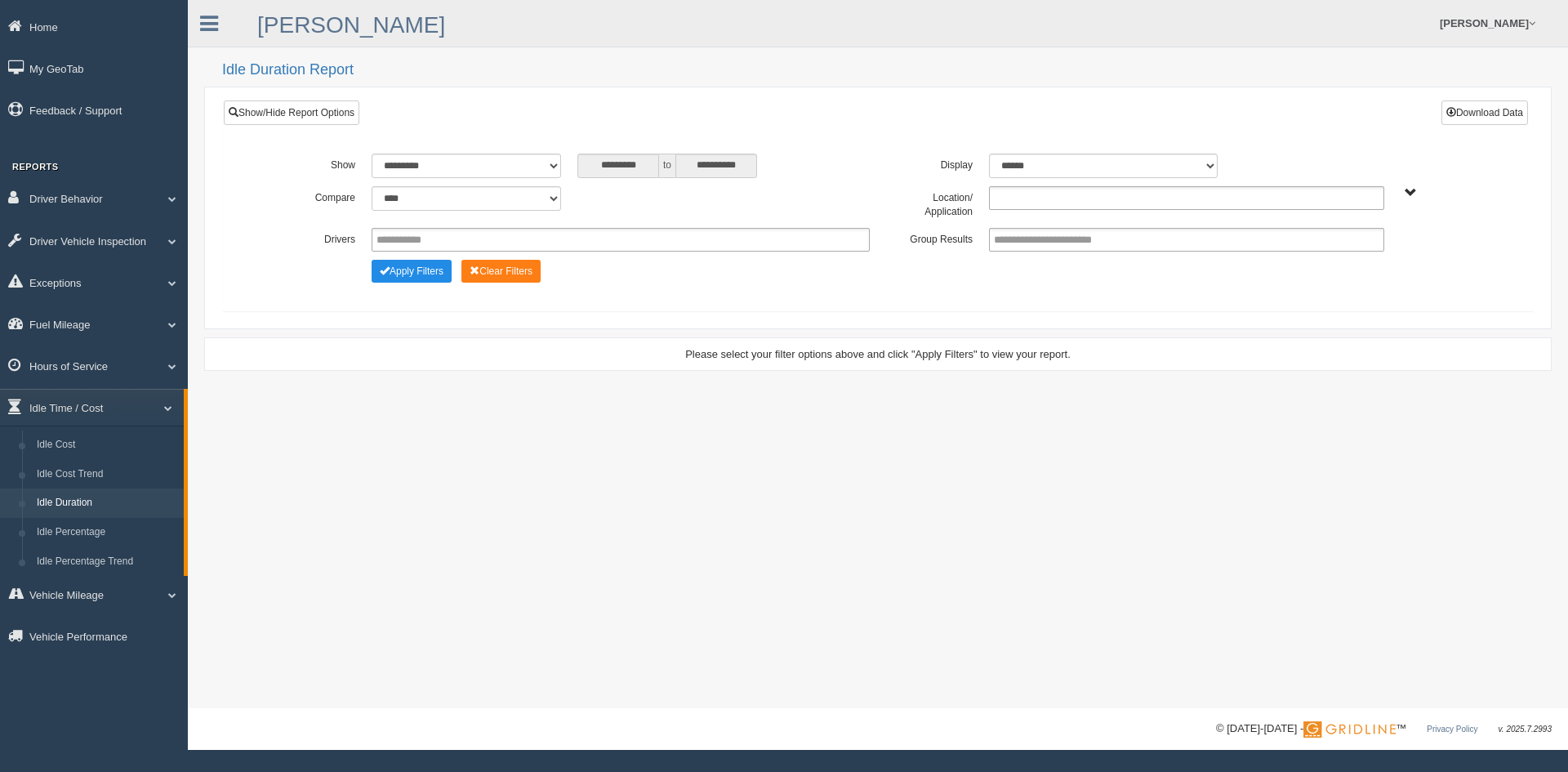
click at [1222, 196] on ul at bounding box center [1186, 197] width 395 height 23
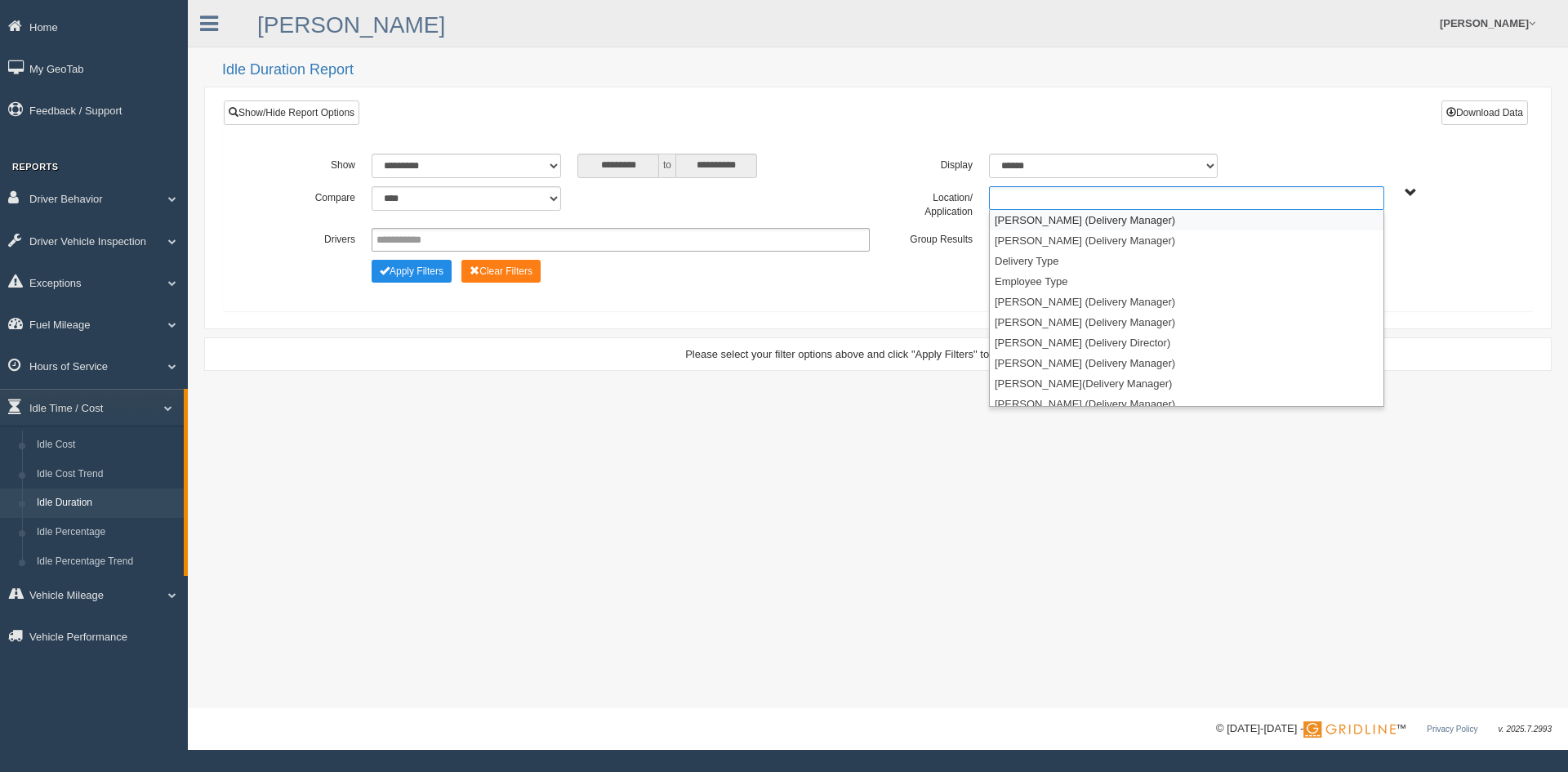
drag, startPoint x: 1099, startPoint y: 221, endPoint x: 1088, endPoint y: 234, distance: 17.0
click at [1098, 221] on li "[PERSON_NAME] (Delivery Manager)" at bounding box center [1186, 221] width 393 height 21
click at [1085, 219] on li "[PERSON_NAME] (Delivery Manager)" at bounding box center [1186, 221] width 393 height 21
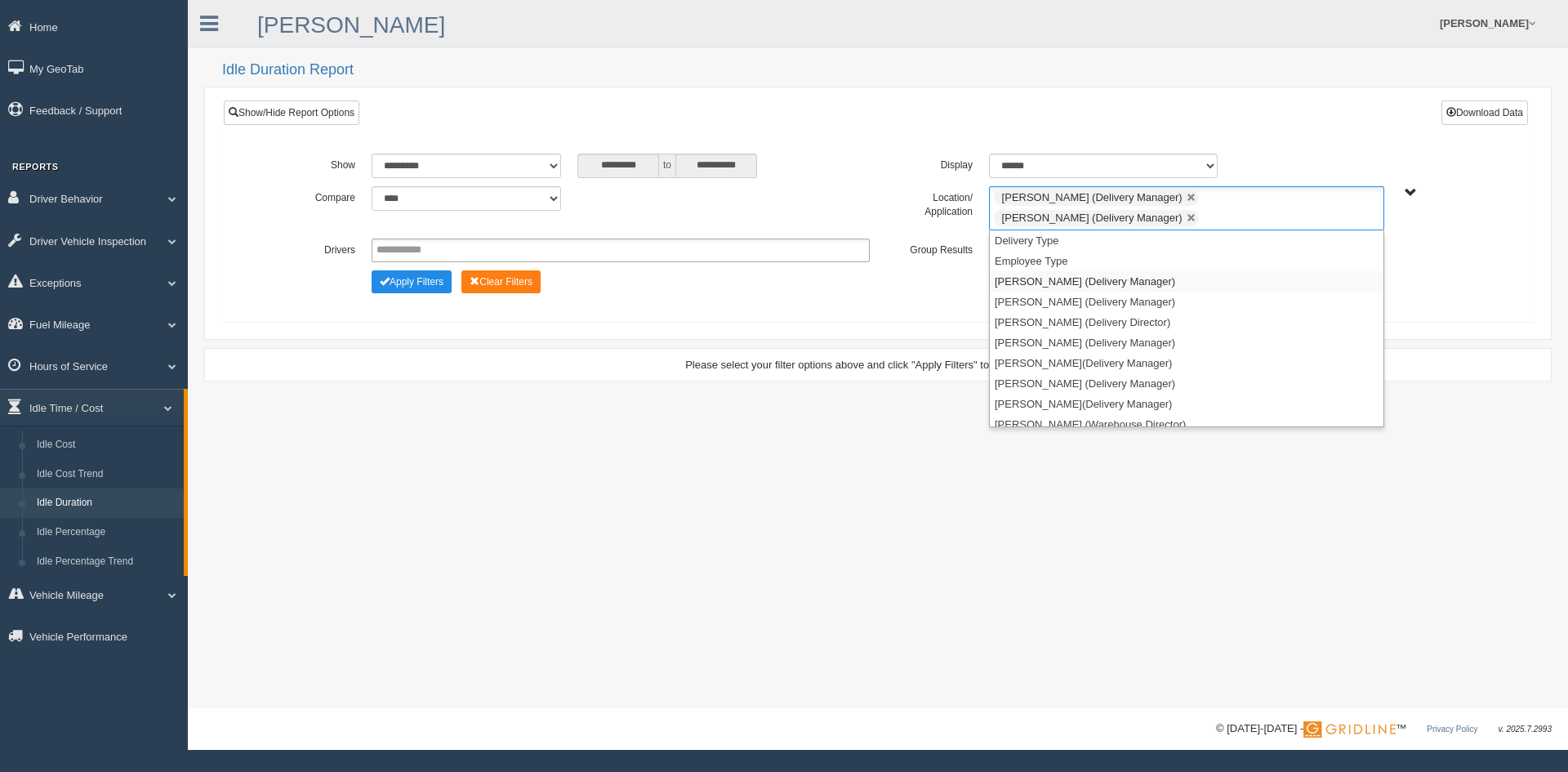
click at [1057, 284] on li "[PERSON_NAME] (Delivery Manager)" at bounding box center [1186, 281] width 393 height 21
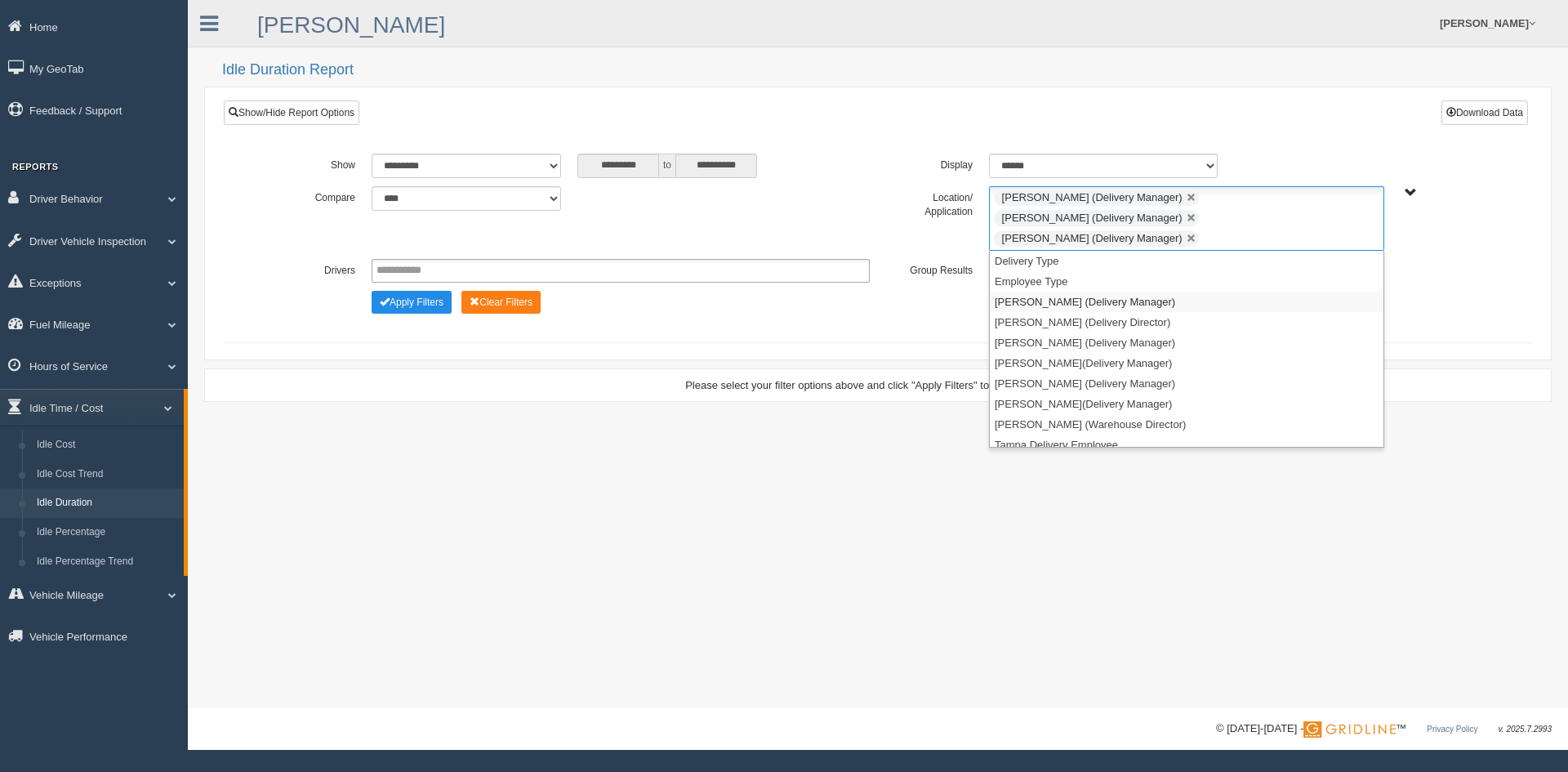
click at [1055, 292] on li "[PERSON_NAME] (Delivery Manager)" at bounding box center [1186, 302] width 393 height 21
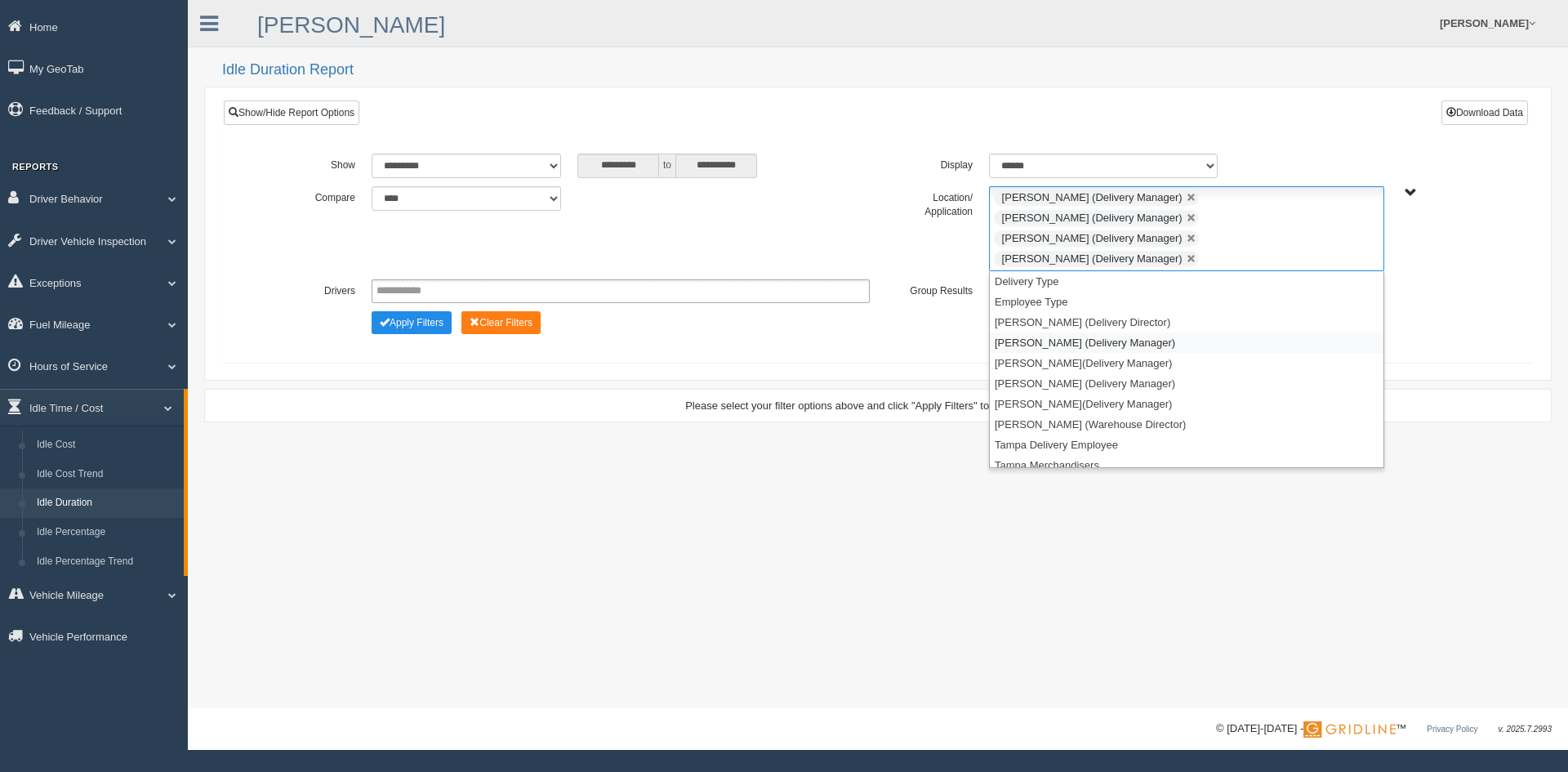
click at [1046, 333] on li "[PERSON_NAME] (Delivery Manager)" at bounding box center [1186, 343] width 393 height 21
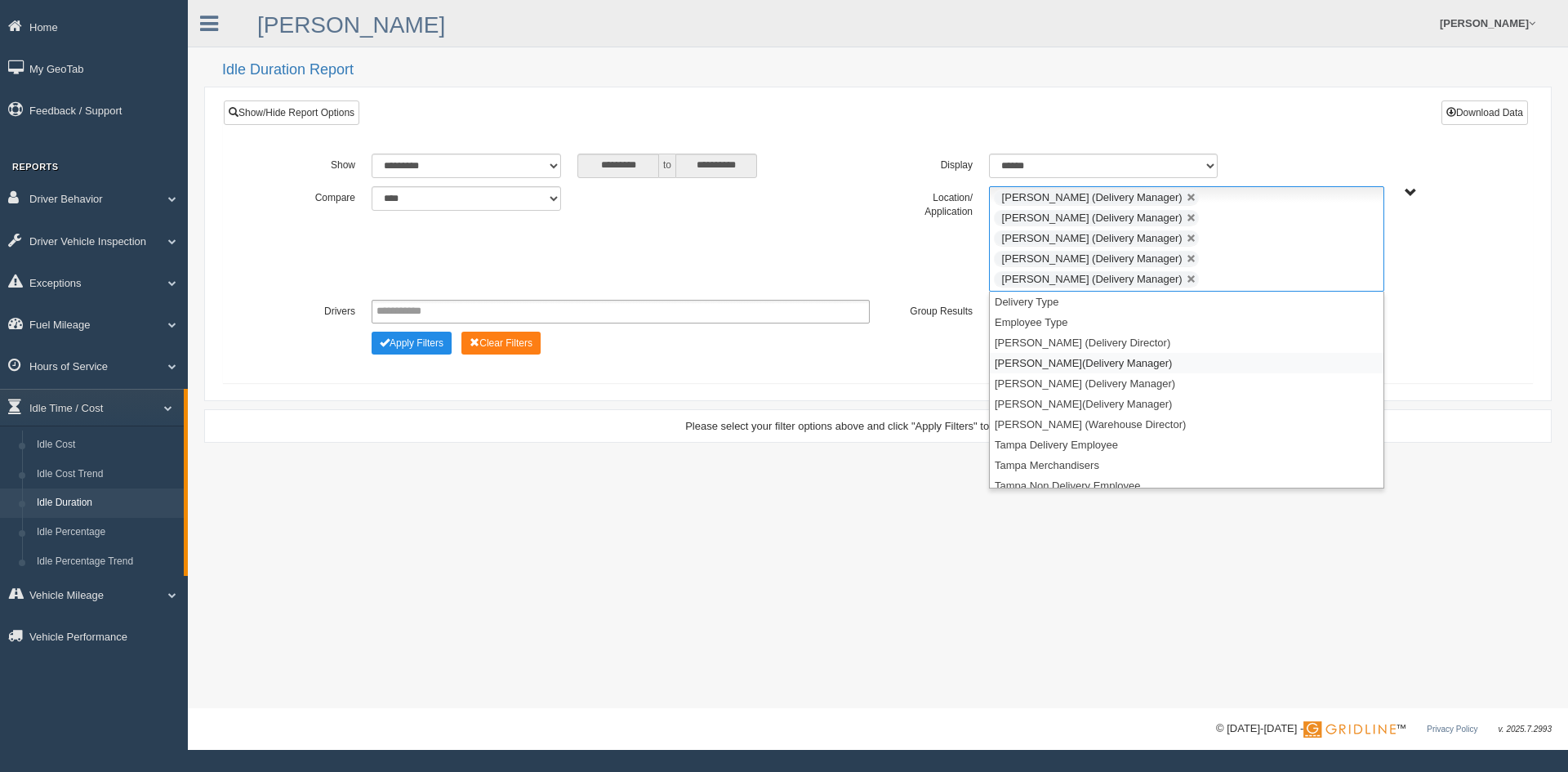
click at [1044, 353] on li "[PERSON_NAME](Delivery Manager)" at bounding box center [1186, 363] width 393 height 21
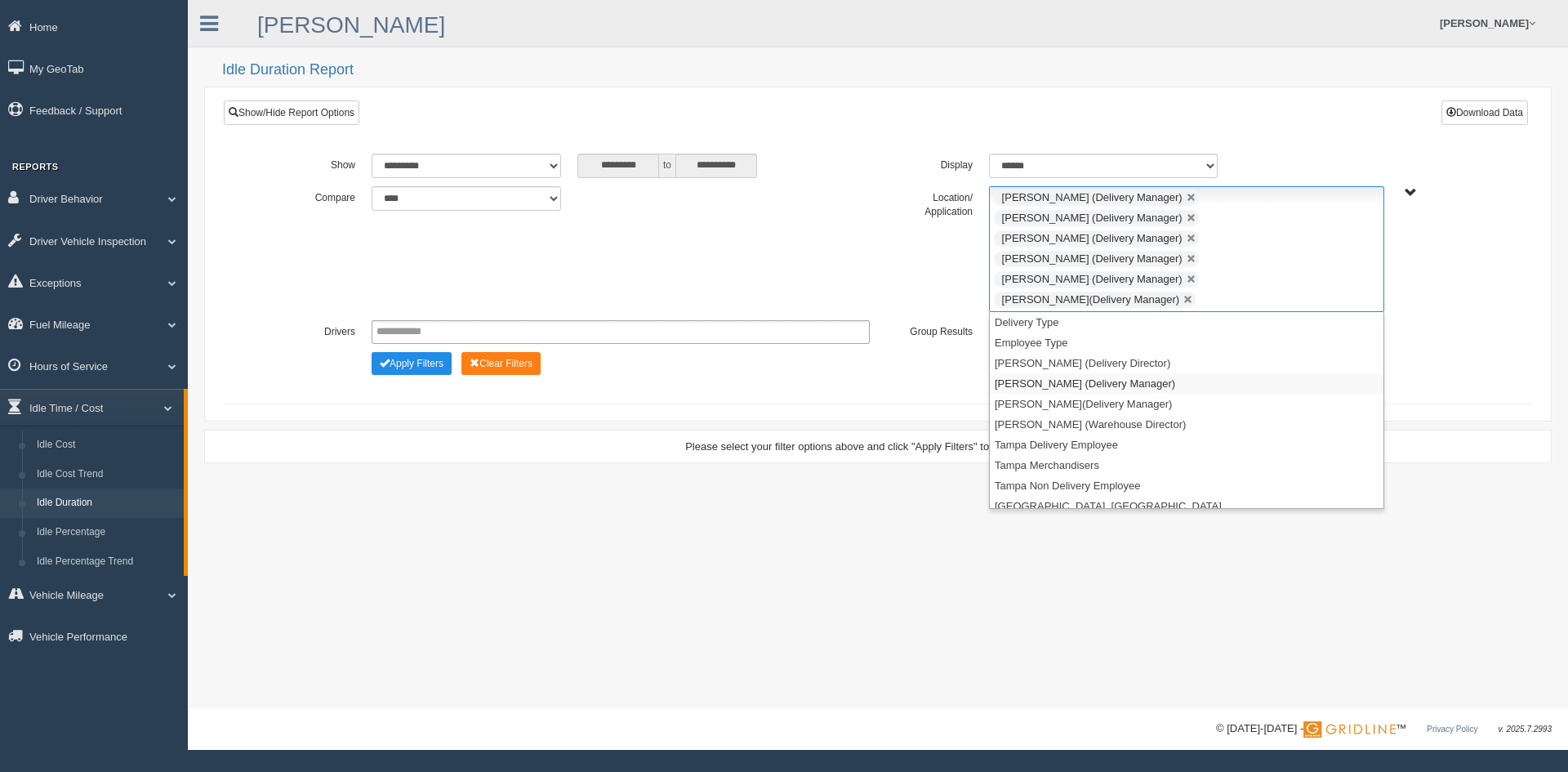
click at [1044, 373] on li "[PERSON_NAME] (Delivery Manager)" at bounding box center [1186, 384] width 393 height 21
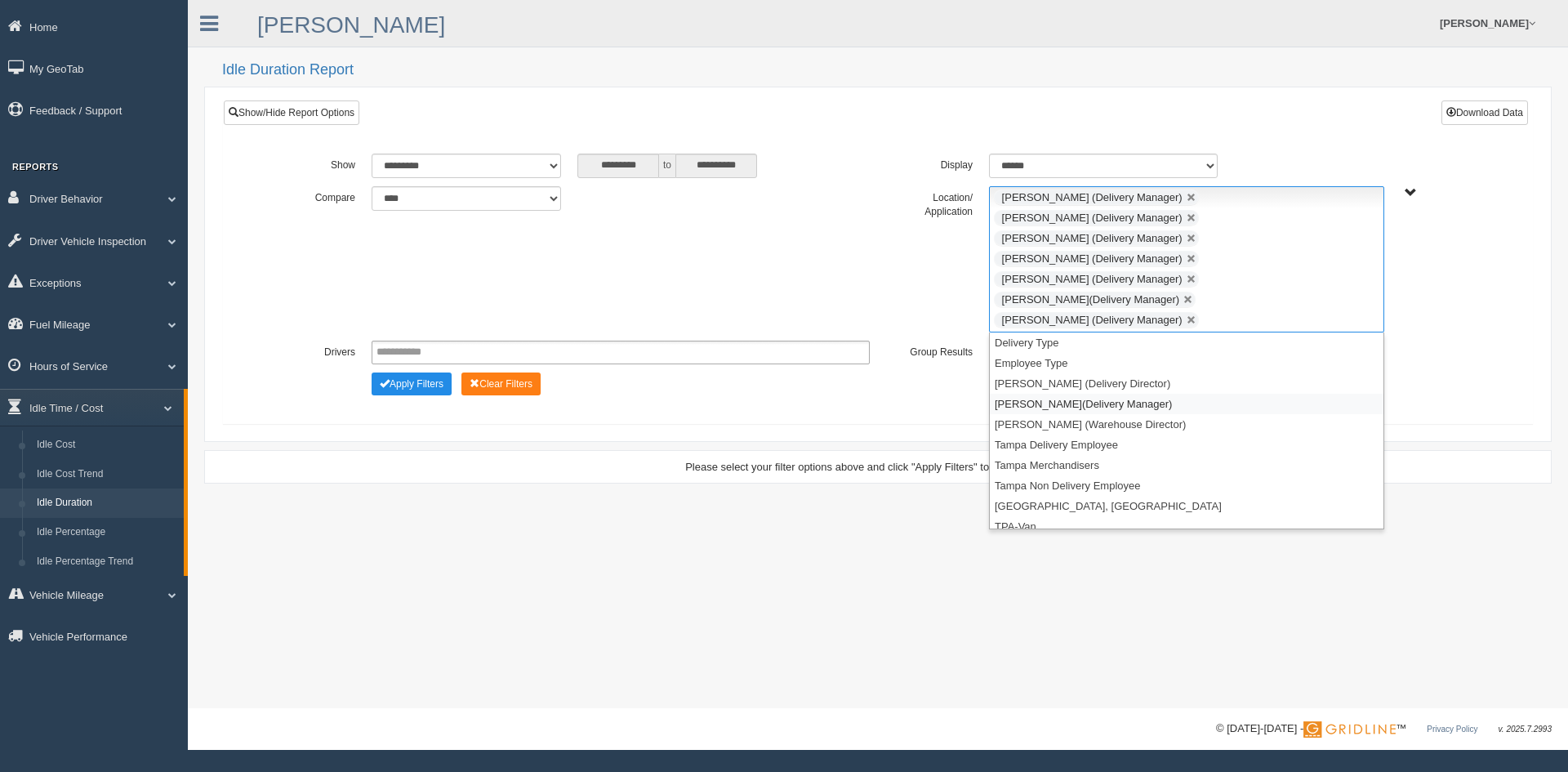
click at [1038, 393] on li "[PERSON_NAME](Delivery Manager)" at bounding box center [1186, 404] width 393 height 21
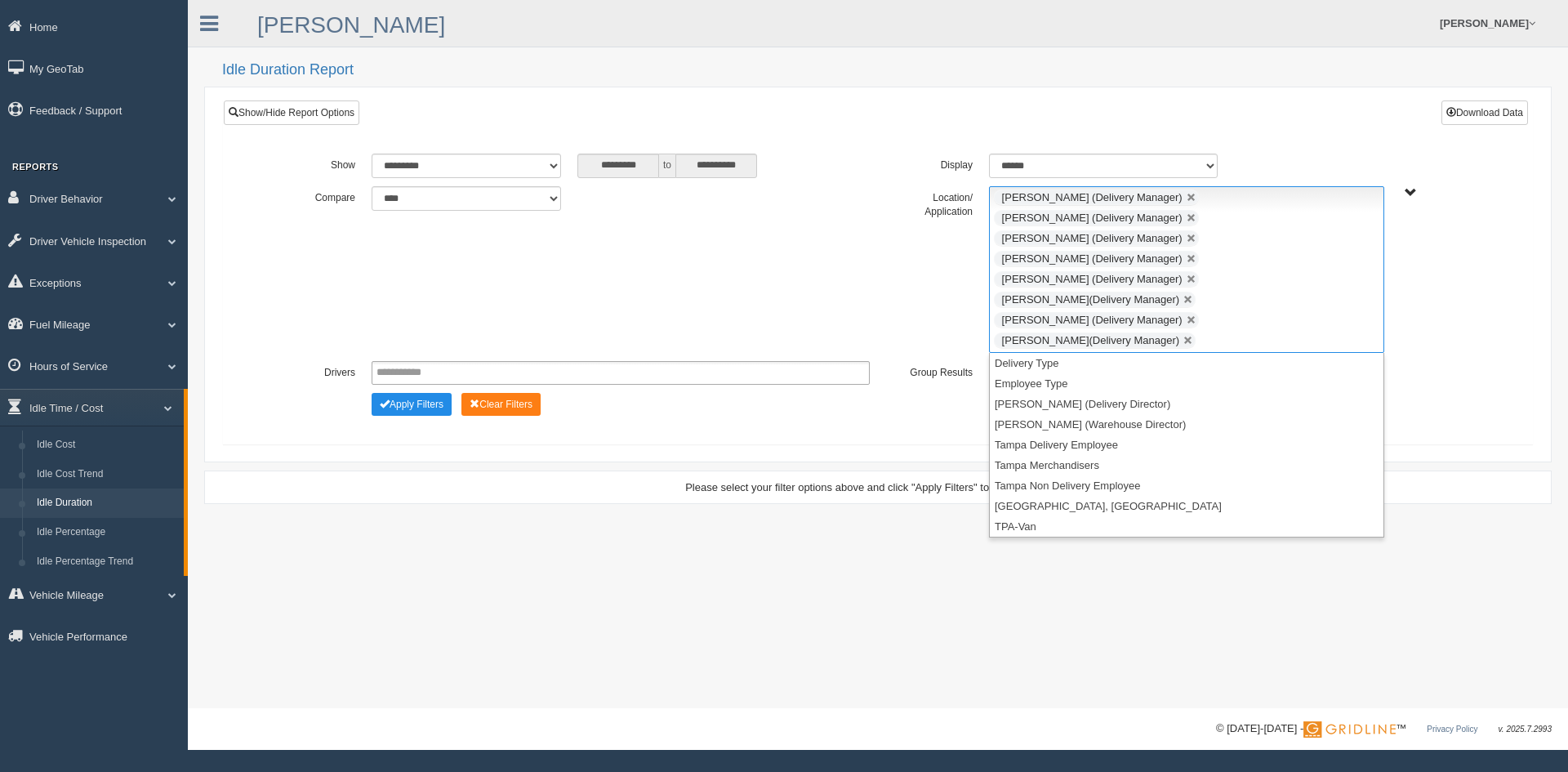
click at [438, 379] on div "**********" at bounding box center [878, 272] width 1309 height 345
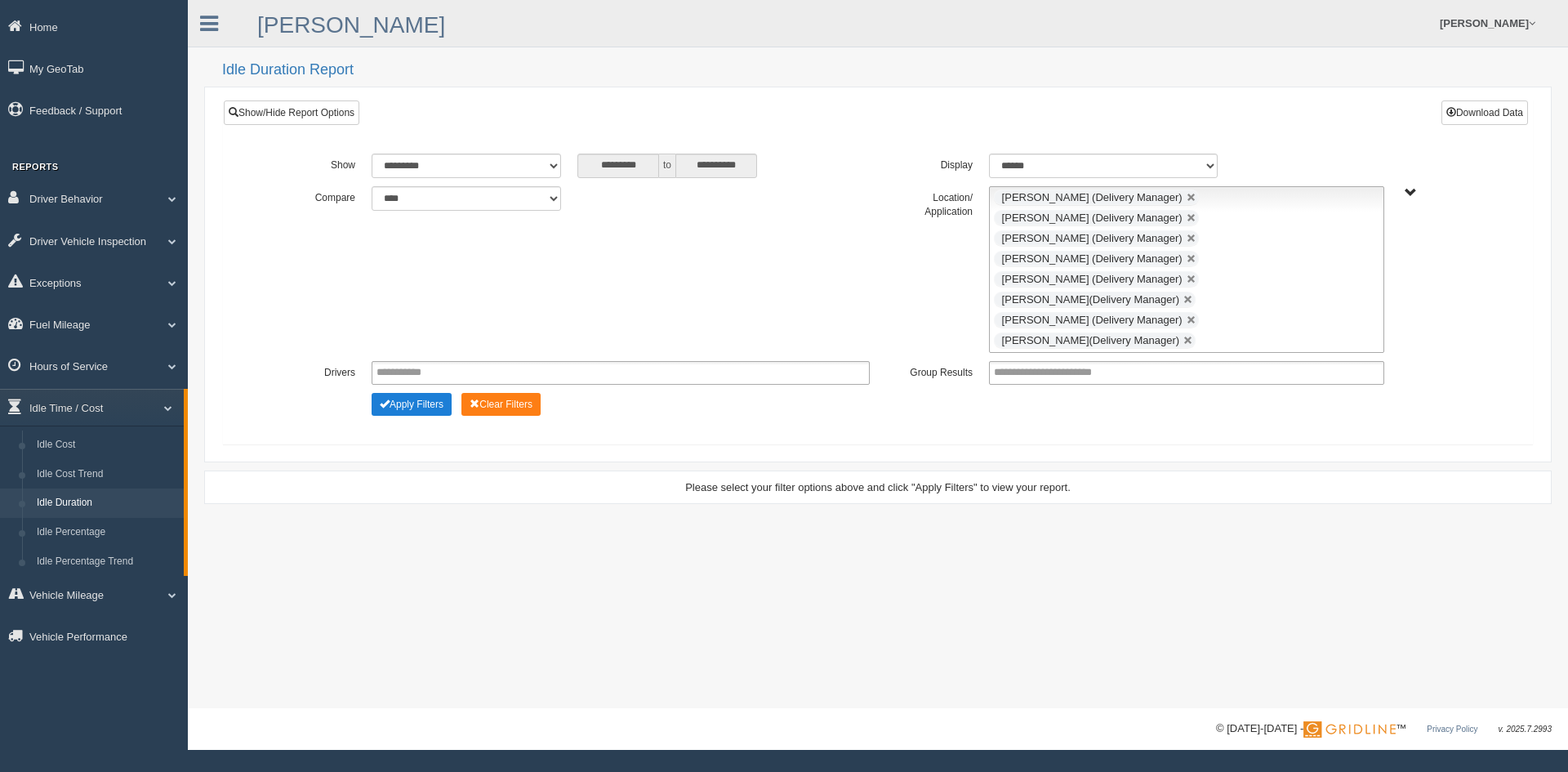
click at [412, 393] on button "Apply Filters" at bounding box center [412, 404] width 80 height 23
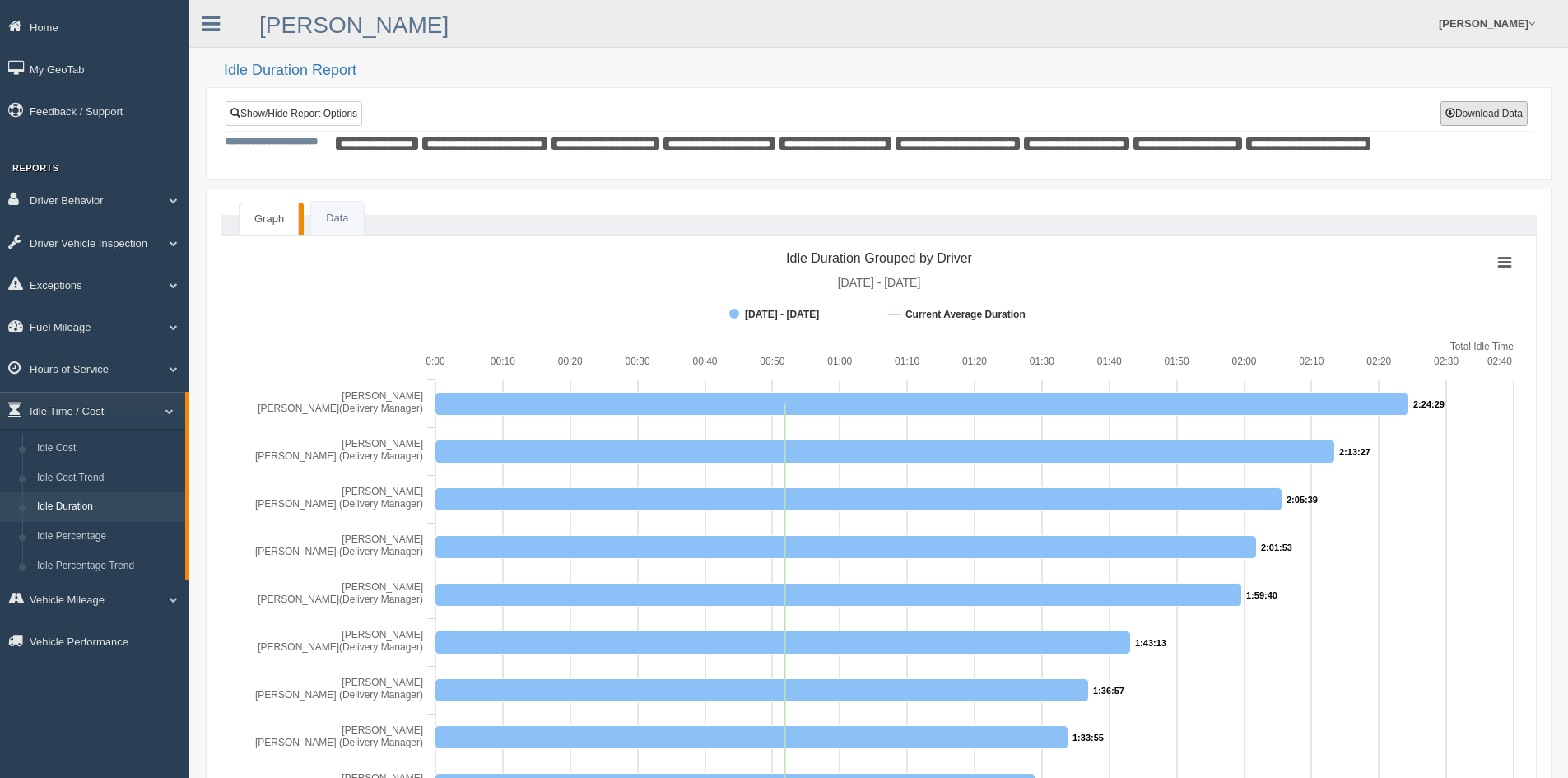
click at [1461, 114] on button "Download Data" at bounding box center [1484, 114] width 88 height 25
